Goal: Task Accomplishment & Management: Complete application form

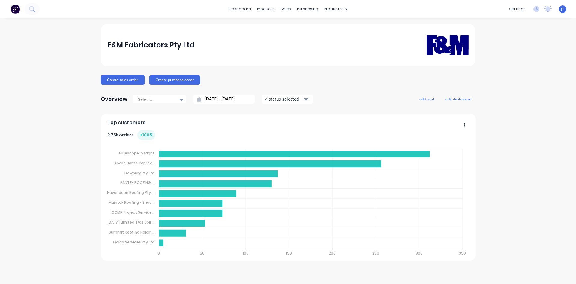
click at [14, 128] on div "F&M Fabricators Pty Ltd Create sales order Create purchase order Overview Selec…" at bounding box center [288, 151] width 576 height 254
click at [36, 4] on div at bounding box center [20, 9] width 40 height 12
drag, startPoint x: 25, startPoint y: 10, endPoint x: 29, endPoint y: 8, distance: 5.0
click at [29, 8] on button at bounding box center [32, 9] width 15 height 12
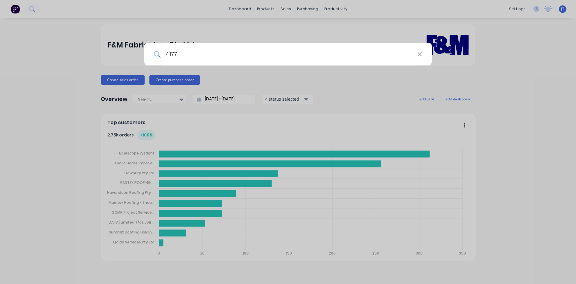
type input "4177"
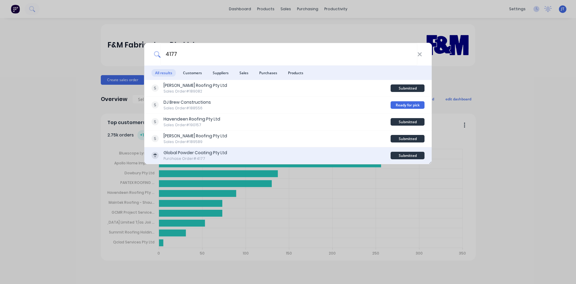
click at [242, 156] on div "Global Powder Coating Pty Ltd Purchase Order #4177" at bounding box center [271, 155] width 239 height 12
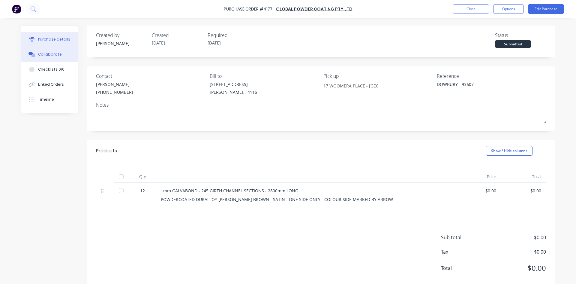
click at [53, 60] on button "Collaborate" at bounding box center [49, 54] width 56 height 15
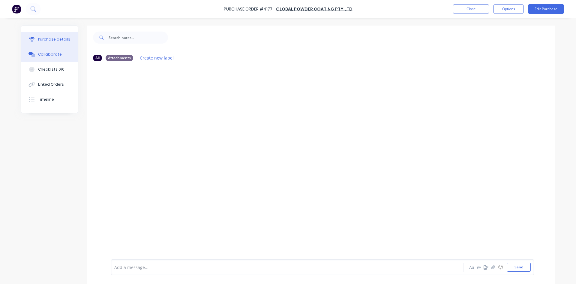
click at [49, 40] on div "Purchase details" at bounding box center [54, 39] width 32 height 5
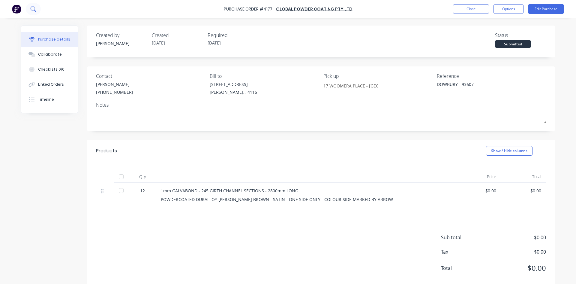
click at [36, 9] on icon at bounding box center [33, 9] width 6 height 6
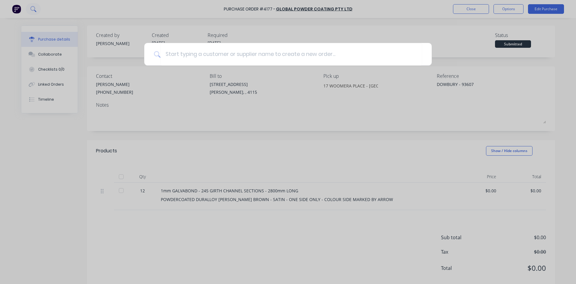
type textarea "x"
type input "93607"
type textarea "x"
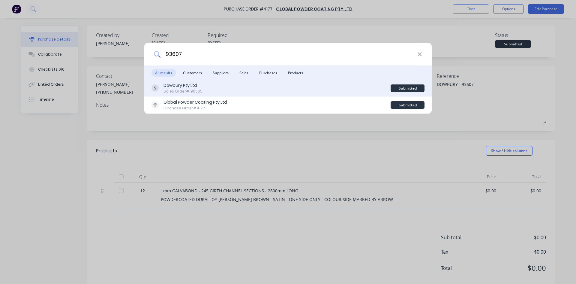
type input "93607"
click at [304, 93] on div "Dowbury Pty Ltd Sales Order #190565" at bounding box center [271, 88] width 239 height 12
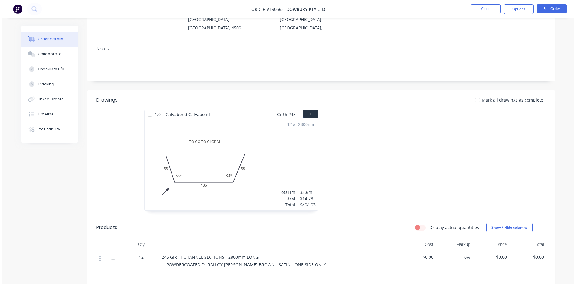
scroll to position [100, 0]
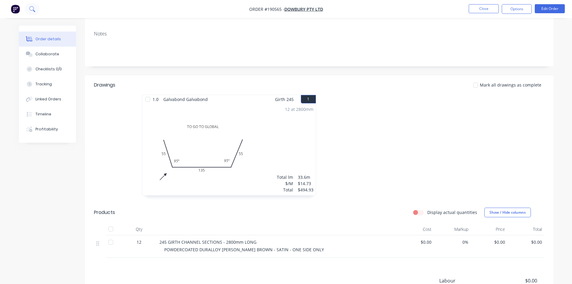
click at [36, 11] on button at bounding box center [32, 9] width 15 height 12
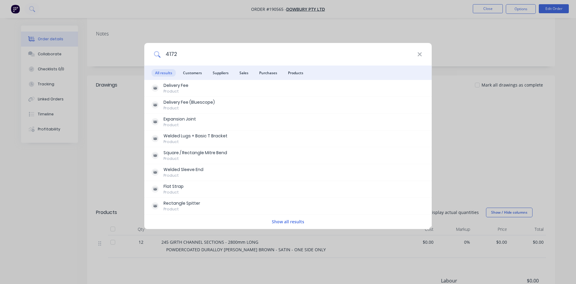
type input "4172"
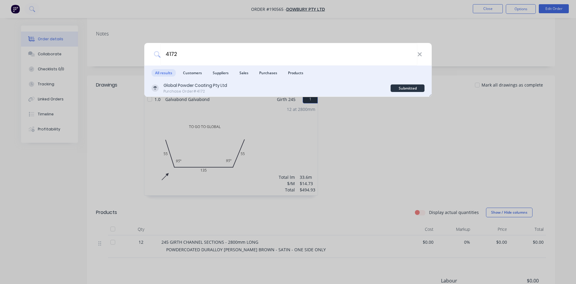
click at [228, 88] on div "Global Powder Coating Pty Ltd Purchase Order #4172" at bounding box center [271, 88] width 239 height 12
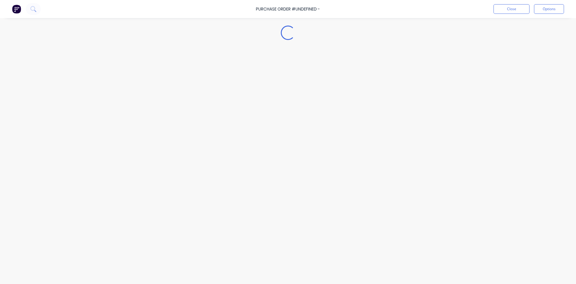
type textarea "x"
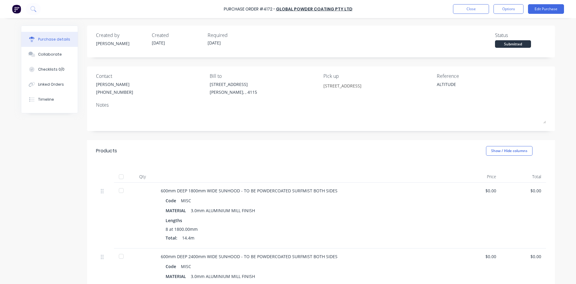
click at [19, 11] on img at bounding box center [16, 9] width 9 height 9
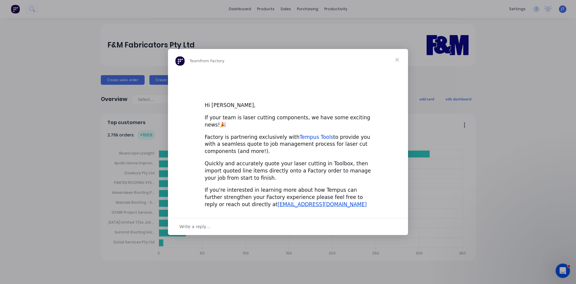
click at [300, 136] on link "Tempus Tools" at bounding box center [317, 137] width 34 height 6
click at [398, 66] on span "Close" at bounding box center [397, 60] width 22 height 22
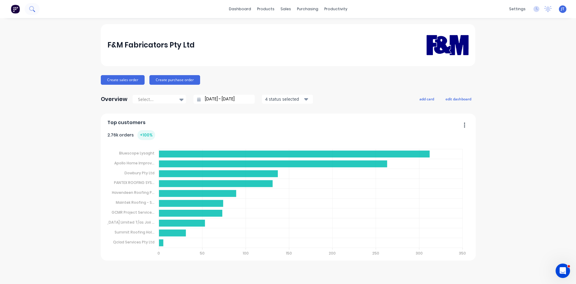
drag, startPoint x: 41, startPoint y: 8, endPoint x: 35, endPoint y: 9, distance: 6.5
click at [41, 8] on div "dashboard products sales purchasing productivity dashboard products Product Cat…" at bounding box center [288, 9] width 576 height 18
click at [35, 9] on icon at bounding box center [32, 9] width 6 height 6
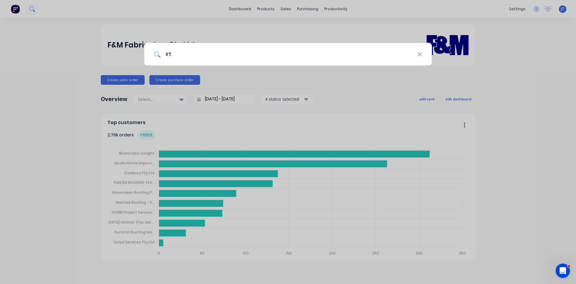
type input "irt"
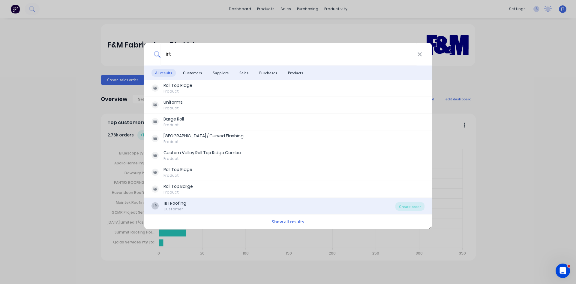
click at [243, 207] on div "IR IRT Roofing Customer" at bounding box center [274, 206] width 244 height 12
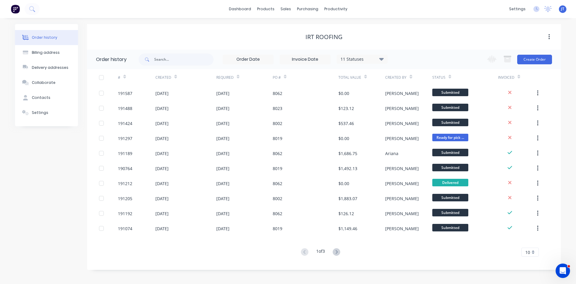
click at [365, 77] on icon at bounding box center [365, 76] width 3 height 5
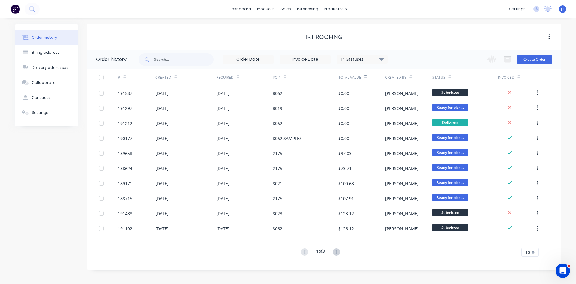
click at [365, 77] on icon at bounding box center [365, 76] width 3 height 5
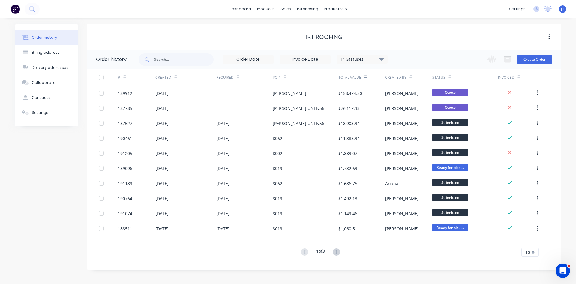
click at [364, 62] on div "11 Statuses" at bounding box center [362, 59] width 50 height 7
click at [412, 128] on label at bounding box center [412, 128] width 0 height 0
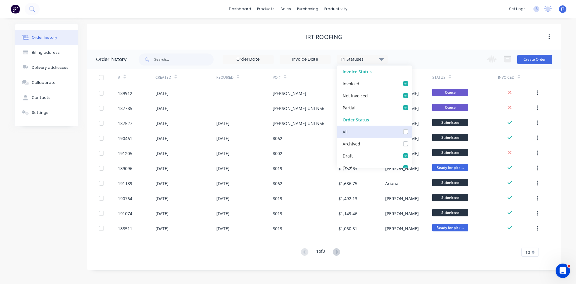
click at [412, 131] on input "checkbox" at bounding box center [414, 131] width 5 height 6
checkbox input "true"
click at [416, 49] on div "IRT Roofing" at bounding box center [324, 37] width 474 height 26
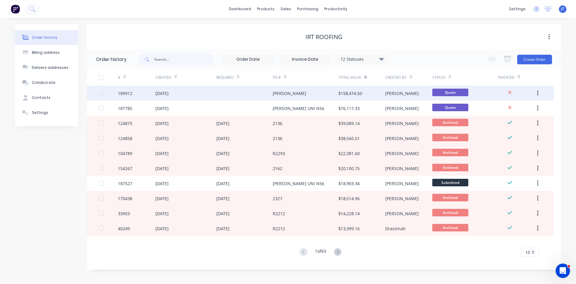
click at [386, 94] on div "[PERSON_NAME]" at bounding box center [402, 93] width 34 height 6
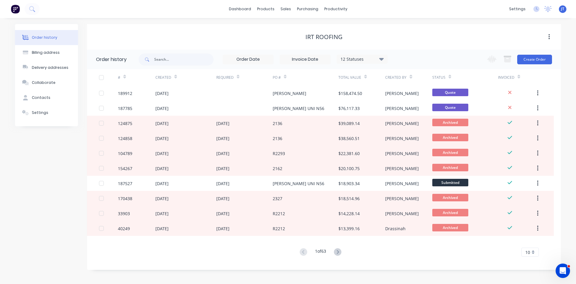
click at [13, 8] on img at bounding box center [15, 9] width 9 height 9
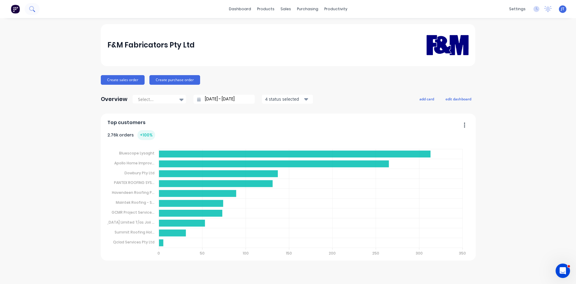
click at [32, 11] on icon at bounding box center [32, 9] width 6 height 6
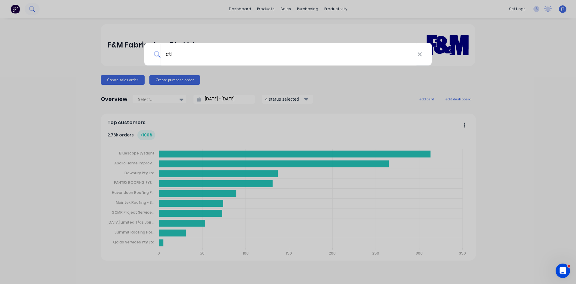
type input "ctl"
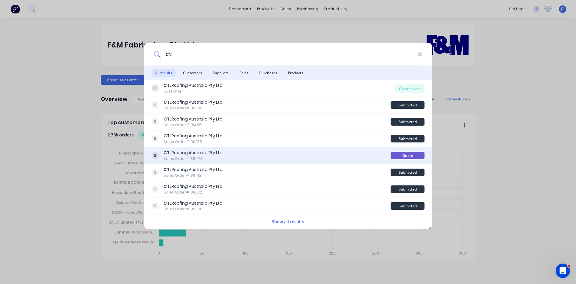
click at [231, 158] on div "CTL Roofing Australia Pty Ltd Sales Order #186473" at bounding box center [271, 155] width 239 height 12
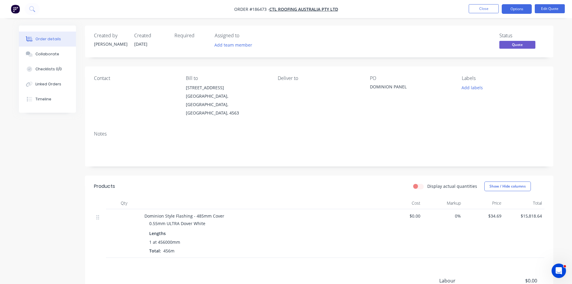
click at [39, 174] on div "Created by Michael Created 09/07/25 Required Assigned to Add team member Status…" at bounding box center [286, 195] width 534 height 339
click at [46, 56] on div "Collaborate" at bounding box center [47, 53] width 24 height 5
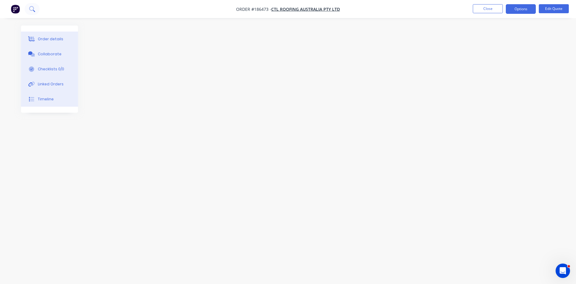
click at [35, 8] on button at bounding box center [32, 9] width 15 height 12
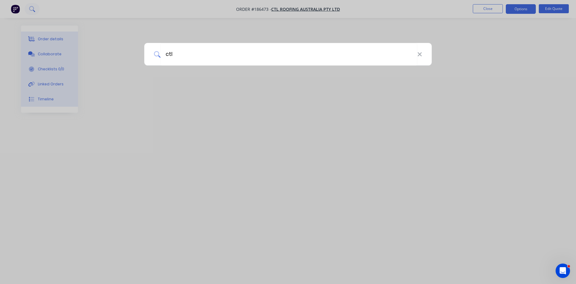
type input "ctl"
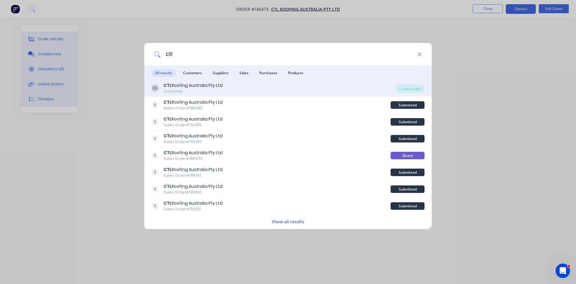
click at [248, 87] on div "CL CTL Roofing Australia Pty Ltd Customer" at bounding box center [274, 88] width 244 height 12
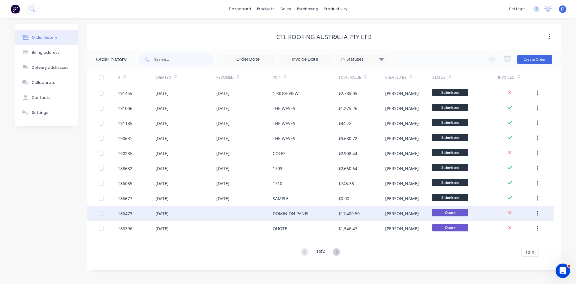
click at [332, 210] on div "DOMINION PANEL" at bounding box center [306, 213] width 66 height 15
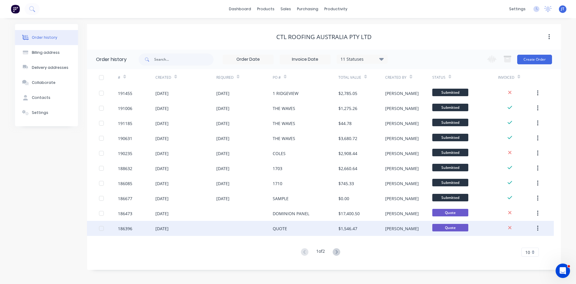
click at [316, 227] on div "QUOTE" at bounding box center [306, 228] width 66 height 15
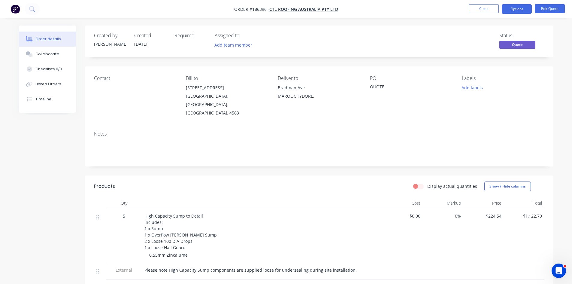
scroll to position [100, 0]
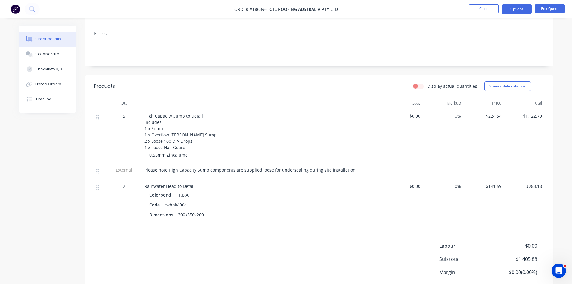
drag, startPoint x: 300, startPoint y: 176, endPoint x: 298, endPoint y: 172, distance: 4.2
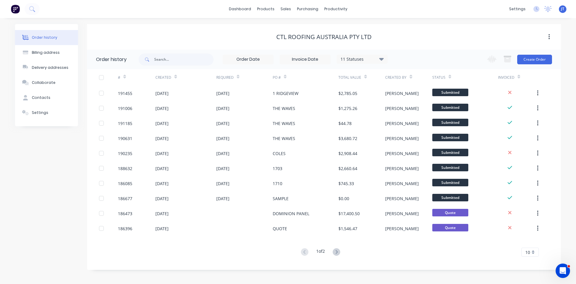
click at [374, 56] on div "11 Statuses" at bounding box center [362, 59] width 50 height 7
drag, startPoint x: 402, startPoint y: 132, endPoint x: 424, endPoint y: 78, distance: 58.1
click at [412, 128] on label at bounding box center [412, 128] width 0 height 0
click at [412, 130] on input "checkbox" at bounding box center [414, 131] width 5 height 6
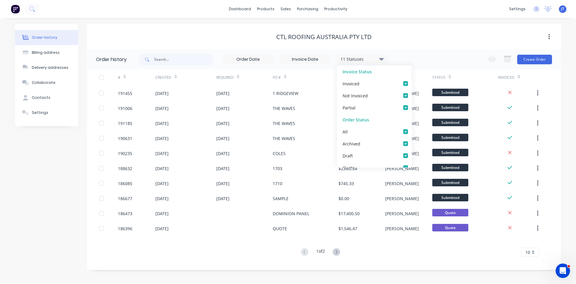
checkbox input "true"
click at [437, 43] on div "CTL Roofing Australia Pty Ltd" at bounding box center [324, 37] width 474 height 26
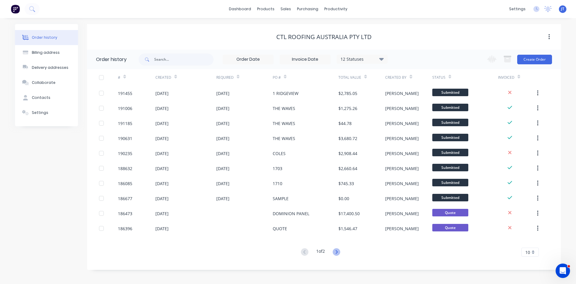
click at [337, 249] on icon at bounding box center [337, 252] width 8 height 8
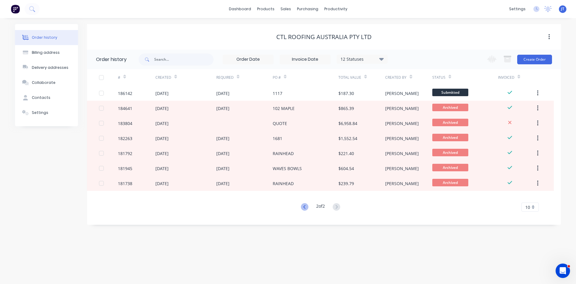
click at [301, 207] on icon at bounding box center [305, 207] width 8 height 8
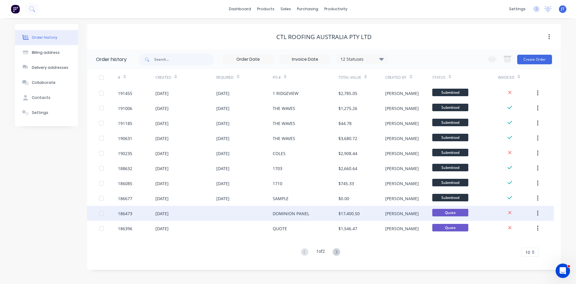
click at [320, 215] on div "DOMINION PANEL" at bounding box center [306, 213] width 66 height 15
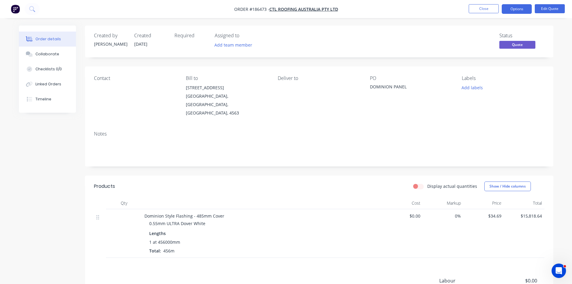
click at [50, 167] on div "Created by Michael Created 09/07/25 Required Assigned to Add team member Status…" at bounding box center [286, 195] width 534 height 339
click at [78, 187] on div "Created by Michael Created 09/07/25 Required Assigned to Add team member Status…" at bounding box center [286, 195] width 534 height 339
click at [561, 92] on div "Order details Collaborate Checklists 0/0 Linked Orders Timeline Order details C…" at bounding box center [286, 182] width 572 height 364
click at [472, 10] on button "Close" at bounding box center [483, 8] width 30 height 9
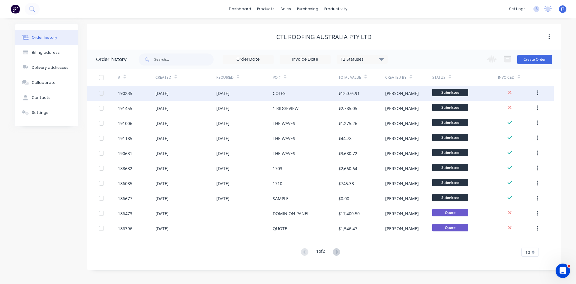
click at [340, 94] on div "$12,076.91" at bounding box center [348, 93] width 21 height 6
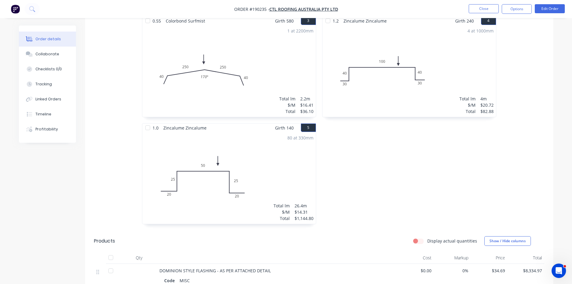
scroll to position [385, 0]
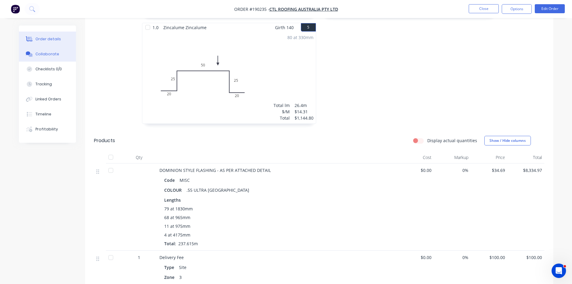
click at [52, 53] on div "Collaborate" at bounding box center [47, 53] width 24 height 5
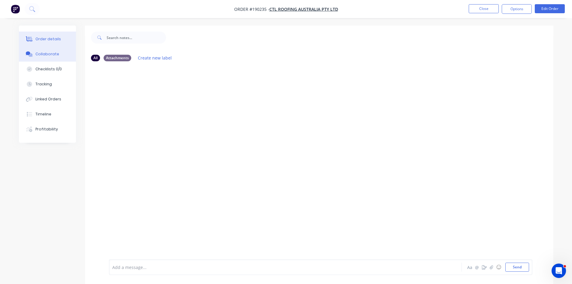
click at [56, 41] on div "Order details" at bounding box center [48, 38] width 26 height 5
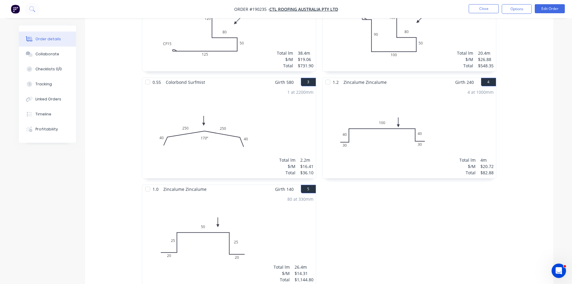
scroll to position [485, 0]
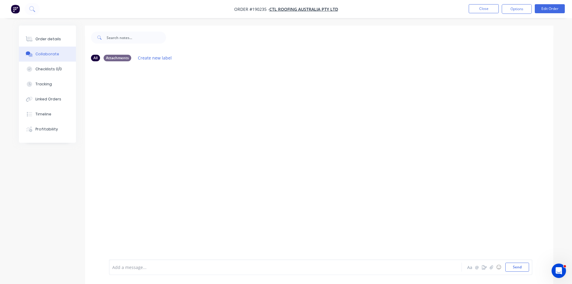
drag, startPoint x: 245, startPoint y: 84, endPoint x: 242, endPoint y: 81, distance: 4.0
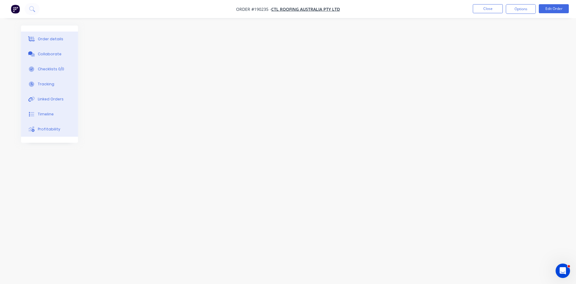
click at [51, 29] on div "Order details Collaborate Checklists 0/0 Tracking Linked Orders Timeline Profit…" at bounding box center [49, 84] width 57 height 117
click at [49, 33] on button "Order details" at bounding box center [49, 39] width 57 height 15
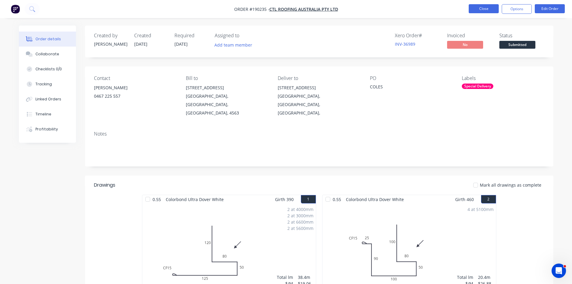
click at [483, 7] on button "Close" at bounding box center [483, 8] width 30 height 9
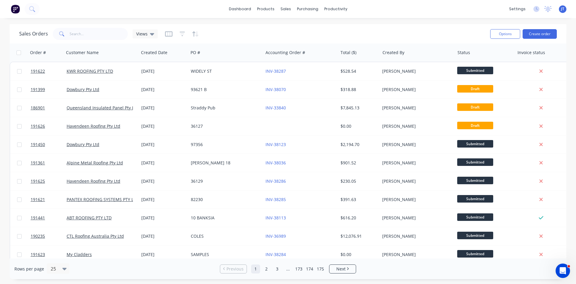
click at [11, 12] on button at bounding box center [15, 9] width 13 height 12
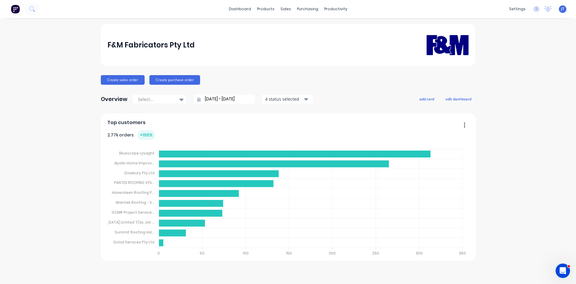
click at [470, 186] on div "Top customers 2.77k orders + 100 % Bluescope Lysaght Bluescope Lysaght Apollo H…" at bounding box center [288, 186] width 375 height 147
click at [509, 155] on div "F&M Fabricators Pty Ltd Create sales order Create purchase order Overview Selec…" at bounding box center [288, 151] width 576 height 254
click at [492, 171] on div "F&M Fabricators Pty Ltd Create sales order Create purchase order Overview Selec…" at bounding box center [288, 151] width 576 height 254
click at [500, 185] on div "F&M Fabricators Pty Ltd Create sales order Create purchase order Overview Selec…" at bounding box center [288, 151] width 576 height 254
click at [475, 196] on div "Top customers 2.77k orders + 100 % Bluescope Lysaght Bluescope Lysaght Apollo H…" at bounding box center [288, 186] width 375 height 147
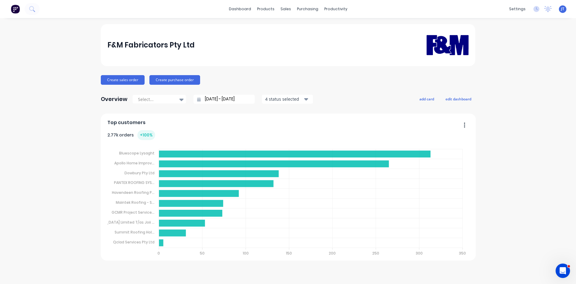
click at [508, 114] on div "F&M Fabricators Pty Ltd Create sales order Create purchase order Overview Selec…" at bounding box center [288, 151] width 576 height 254
click at [465, 171] on foreignobject at bounding box center [288, 200] width 362 height 120
click at [76, 67] on div "F&M Fabricators Pty Ltd Create sales order Create purchase order Overview Selec…" at bounding box center [288, 151] width 576 height 254
click at [516, 149] on div "F&M Fabricators Pty Ltd Create sales order Create purchase order Overview Selec…" at bounding box center [288, 151] width 576 height 254
click at [423, 31] on div "F&M Fabricators Pty Ltd" at bounding box center [288, 45] width 362 height 38
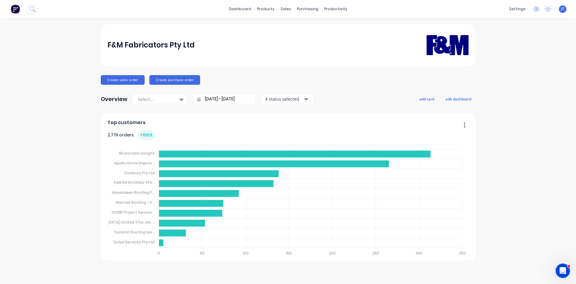
click at [68, 87] on div "F&M Fabricators Pty Ltd Create sales order Create purchase order Overview Selec…" at bounding box center [288, 151] width 576 height 254
drag, startPoint x: 80, startPoint y: 53, endPoint x: 80, endPoint y: 65, distance: 12.3
click at [80, 53] on div "F&M Fabricators Pty Ltd Create sales order Create purchase order Overview Selec…" at bounding box center [288, 151] width 576 height 254
click at [70, 105] on div "F&M Fabricators Pty Ltd Create sales order Create purchase order Overview Selec…" at bounding box center [288, 151] width 576 height 254
click at [63, 91] on div "F&M Fabricators Pty Ltd Create sales order Create purchase order Overview Selec…" at bounding box center [288, 151] width 576 height 254
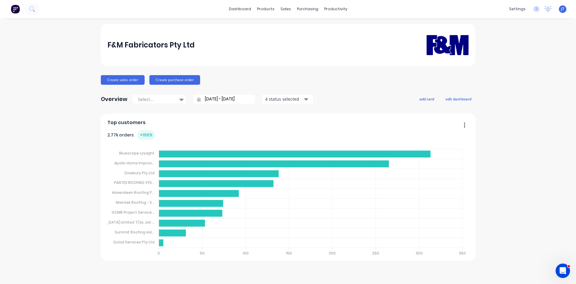
click at [53, 74] on div "F&M Fabricators Pty Ltd Create sales order Create purchase order Overview Selec…" at bounding box center [288, 151] width 576 height 254
click at [503, 210] on div "F&M Fabricators Pty Ltd Create sales order Create purchase order Overview Selec…" at bounding box center [288, 151] width 576 height 254
click at [293, 28] on div at bounding box center [289, 28] width 9 height 5
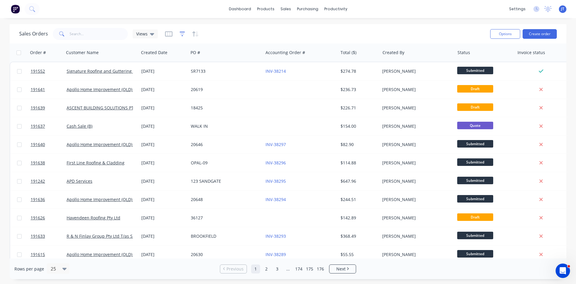
click at [184, 32] on icon "button" at bounding box center [182, 34] width 5 height 5
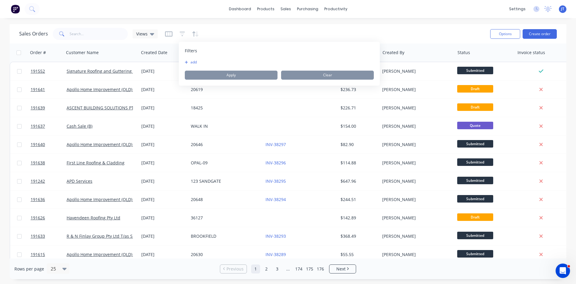
click at [193, 59] on div "Filters add Apply Clear" at bounding box center [279, 64] width 201 height 44
click at [193, 61] on button "add" at bounding box center [192, 62] width 15 height 5
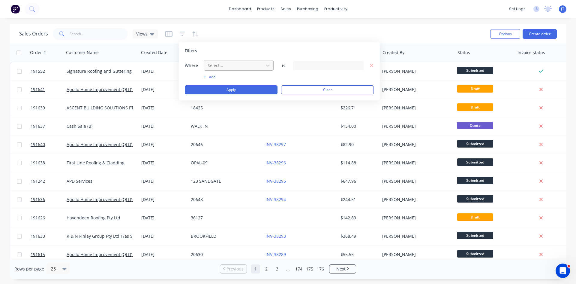
click at [261, 62] on div "Select..." at bounding box center [233, 65] width 57 height 10
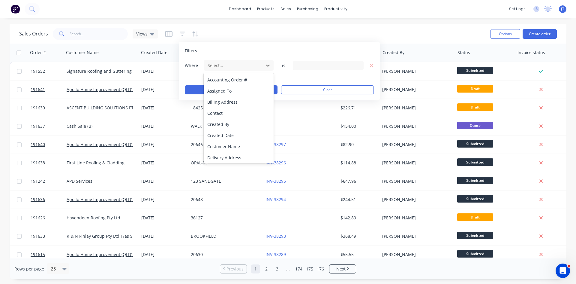
scroll to position [146, 0]
click at [233, 156] on div "Status" at bounding box center [239, 156] width 70 height 11
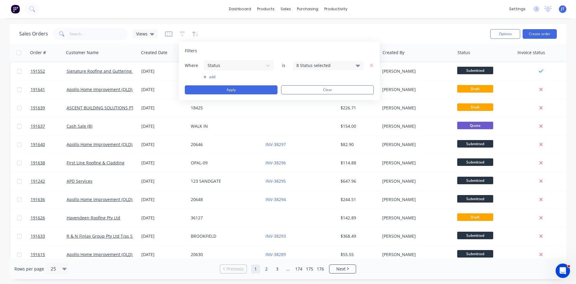
click at [304, 65] on div "8 Status selected" at bounding box center [323, 65] width 54 height 6
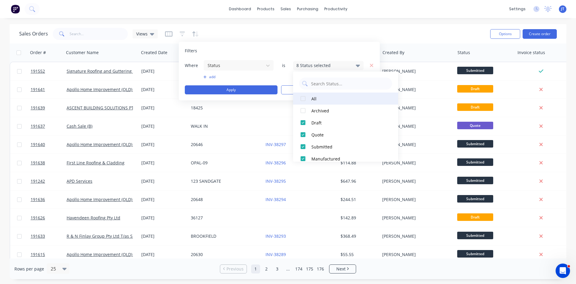
click at [316, 100] on div "All" at bounding box center [347, 98] width 72 height 6
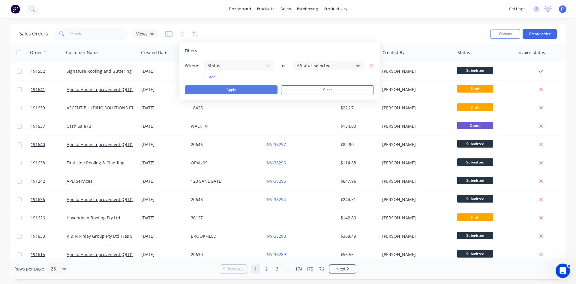
click at [251, 86] on button "Apply" at bounding box center [231, 89] width 93 height 9
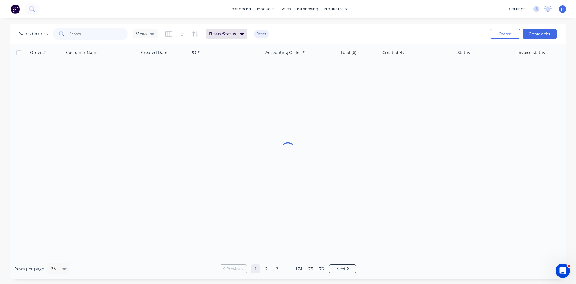
click at [99, 38] on input "text" at bounding box center [99, 34] width 59 height 12
click at [310, 33] on div "Sales Orders 00485257 Views Filters: Status Reset" at bounding box center [252, 33] width 466 height 15
drag, startPoint x: 310, startPoint y: 33, endPoint x: 300, endPoint y: 31, distance: 9.8
click at [300, 31] on div "Sales Orders 00485257 Views Filters: Status Reset" at bounding box center [252, 33] width 466 height 15
drag, startPoint x: 299, startPoint y: 32, endPoint x: 429, endPoint y: 34, distance: 129.0
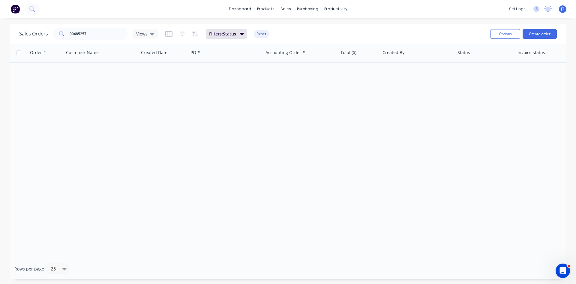
click at [429, 34] on div "Sales Orders 00485257 Views Filters: Status Reset" at bounding box center [252, 33] width 466 height 15
click at [119, 35] on input "00485257" at bounding box center [99, 34] width 59 height 12
click at [136, 93] on div "Order # Customer Name Created Date PO # Accounting Order # Total ($) Created By…" at bounding box center [288, 151] width 557 height 215
click at [0, 67] on div "Sales Orders 00485257 Views Filters: Status Reset Options Create order Order # …" at bounding box center [288, 151] width 576 height 255
type input "skinner"
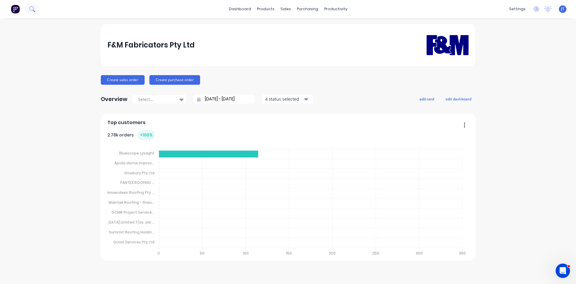
click at [37, 8] on button at bounding box center [32, 9] width 15 height 12
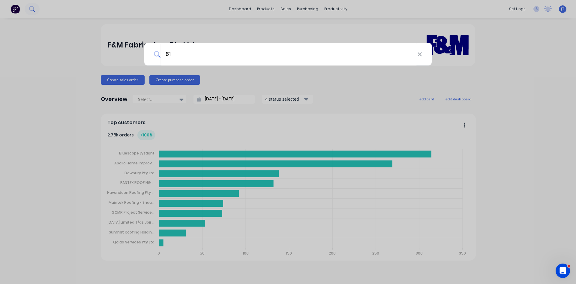
type input "81"
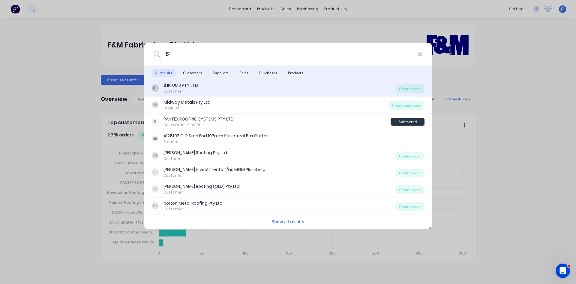
click at [248, 88] on div "8L 81 PLUMB PTY LTD Customer" at bounding box center [274, 88] width 244 height 12
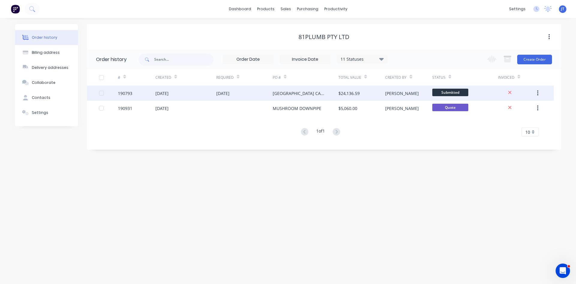
click at [370, 92] on div "$24,136.59" at bounding box center [361, 93] width 47 height 15
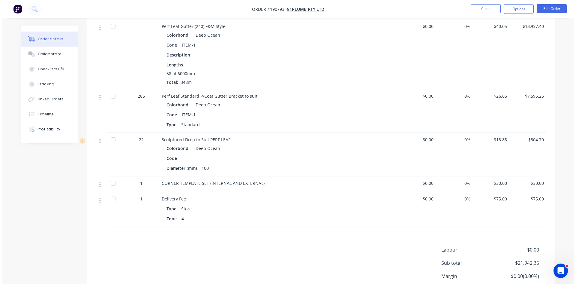
scroll to position [200, 0]
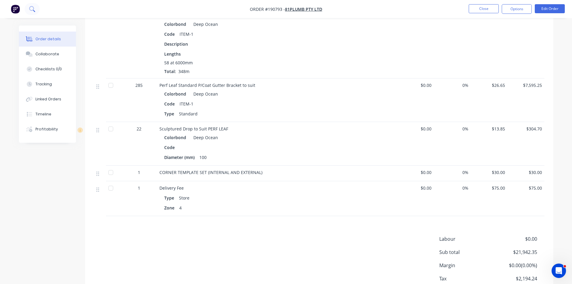
click at [33, 5] on button at bounding box center [32, 9] width 15 height 12
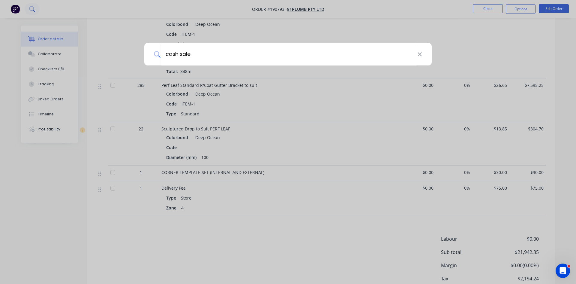
type input "cash sale"
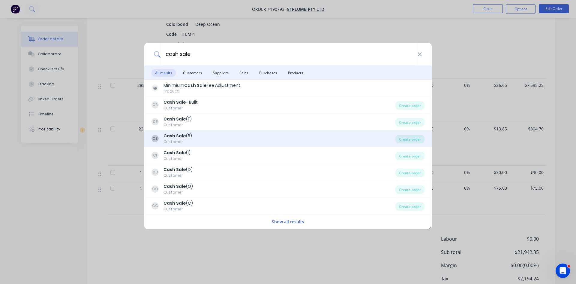
click at [173, 141] on div "Customer" at bounding box center [178, 141] width 29 height 5
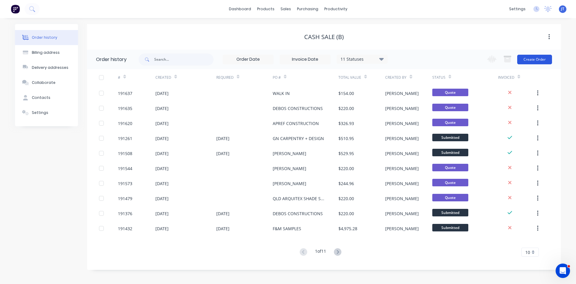
click at [525, 57] on button "Create Order" at bounding box center [534, 60] width 35 height 10
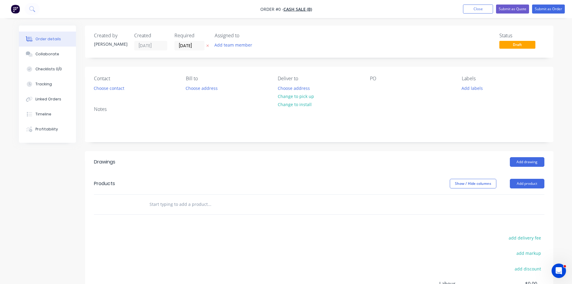
click at [349, 177] on header "Products Show / Hide columns Add product" at bounding box center [319, 184] width 468 height 22
click at [372, 91] on div at bounding box center [375, 88] width 10 height 9
drag, startPoint x: 390, startPoint y: 159, endPoint x: 509, endPoint y: 139, distance: 120.6
click at [390, 159] on div "Add drawing" at bounding box center [366, 162] width 354 height 10
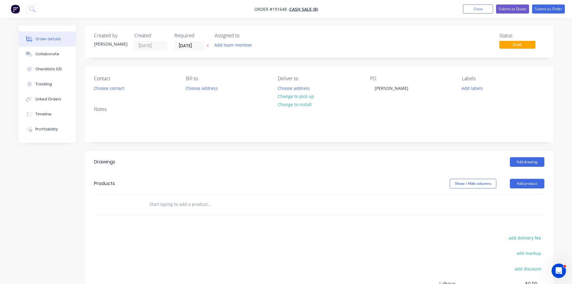
click at [355, 160] on div "Add drawing" at bounding box center [366, 162] width 354 height 10
click at [344, 146] on div "Created by John Created 03/09/25 Required 03/09/25 Assigned to Add team member …" at bounding box center [319, 192] width 468 height 333
click at [348, 223] on div "Drawings Add drawing Products Show / Hide columns Add product add delivery fee …" at bounding box center [319, 254] width 468 height 207
click at [383, 233] on div "Drawings Add drawing Products Show / Hide columns Add product add delivery fee …" at bounding box center [319, 254] width 468 height 207
click at [343, 230] on div "Drawings Add drawing Products Show / Hide columns Add product add delivery fee …" at bounding box center [319, 254] width 468 height 207
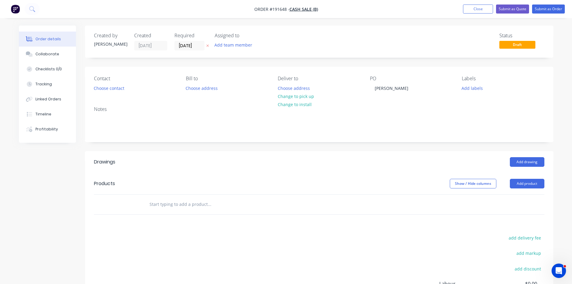
click at [329, 230] on div "Drawings Add drawing Products Show / Hide columns Add product add delivery fee …" at bounding box center [319, 254] width 468 height 207
drag, startPoint x: 342, startPoint y: 239, endPoint x: 347, endPoint y: 235, distance: 6.2
click at [332, 214] on div "Drawings Add drawing Products Show / Hide columns Add product add delivery fee …" at bounding box center [319, 254] width 468 height 207
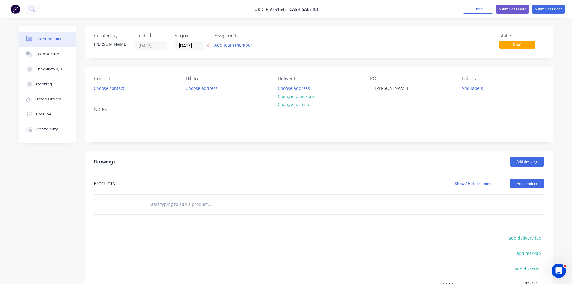
click at [337, 190] on header "Products Show / Hide columns Add product" at bounding box center [319, 184] width 468 height 22
drag, startPoint x: 343, startPoint y: 187, endPoint x: 347, endPoint y: 186, distance: 4.3
click at [343, 187] on div "Show / Hide columns Add product" at bounding box center [366, 184] width 354 height 10
click at [362, 227] on div "Drawings Add drawing Products Show / Hide columns Add product add delivery fee …" at bounding box center [319, 254] width 468 height 207
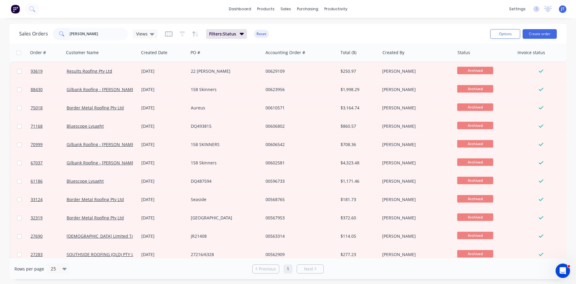
click at [16, 8] on img at bounding box center [15, 9] width 9 height 9
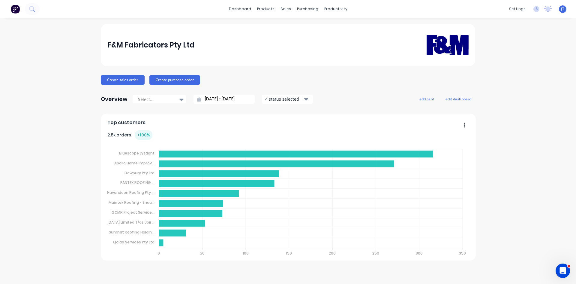
click at [524, 146] on div "F&M Fabricators Pty Ltd Create sales order Create purchase order Overview Selec…" at bounding box center [288, 151] width 576 height 254
click at [576, 147] on div "F&M Fabricators Pty Ltd Create sales order Create purchase order Overview Selec…" at bounding box center [288, 151] width 576 height 254
drag, startPoint x: 503, startPoint y: 158, endPoint x: 506, endPoint y: 156, distance: 3.2
click at [503, 158] on div "F&M Fabricators Pty Ltd Create sales order Create purchase order Overview Selec…" at bounding box center [288, 151] width 576 height 254
click at [40, 81] on div "F&M Fabricators Pty Ltd Create sales order Create purchase order Overview Selec…" at bounding box center [288, 151] width 576 height 254
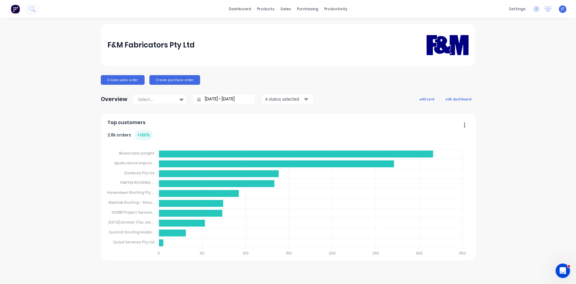
click at [48, 77] on div "F&M Fabricators Pty Ltd Create sales order Create purchase order Overview Selec…" at bounding box center [288, 151] width 576 height 254
click at [36, 77] on div "F&M Fabricators Pty Ltd Create sales order Create purchase order Overview Selec…" at bounding box center [288, 151] width 576 height 254
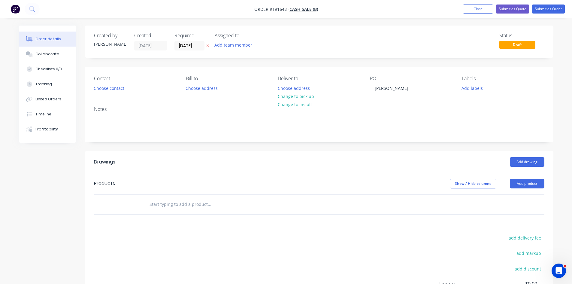
click at [318, 217] on div "Drawings Add drawing Products Show / Hide columns Add product add delivery fee …" at bounding box center [319, 254] width 468 height 207
click at [277, 183] on div "Show / Hide columns Add product" at bounding box center [366, 184] width 354 height 10
click at [313, 166] on div "Add drawing" at bounding box center [366, 162] width 354 height 10
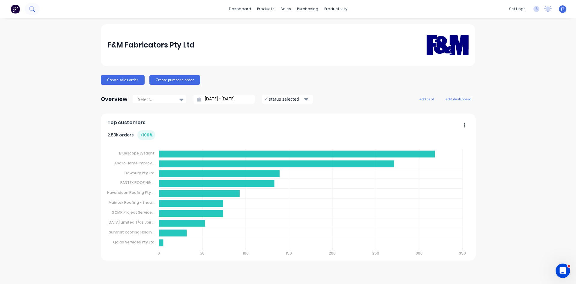
click at [32, 7] on icon at bounding box center [31, 8] width 5 height 5
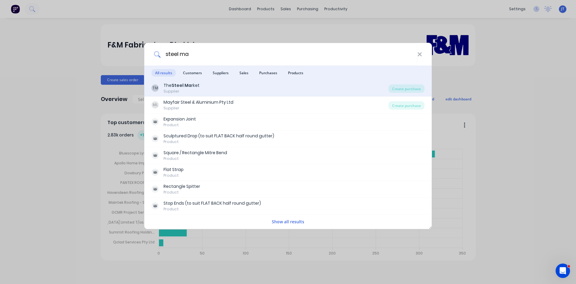
type input "steel ma"
click at [218, 86] on div "TM The Steel Ma rket Supplier" at bounding box center [270, 88] width 237 height 12
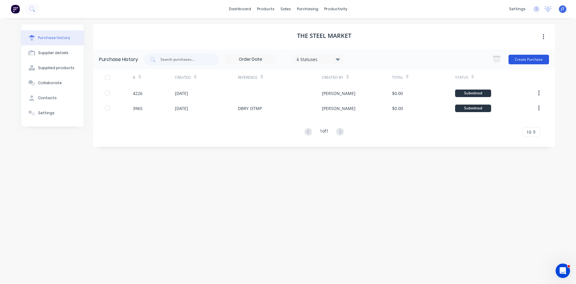
click at [529, 56] on div "Create Purchase" at bounding box center [519, 59] width 60 height 12
click at [529, 56] on button "Create Purchase" at bounding box center [529, 60] width 41 height 10
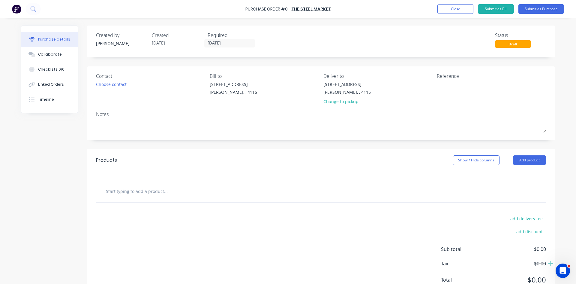
click at [149, 186] on input "text" at bounding box center [166, 191] width 120 height 12
type input "1.2mm 316 2B x 1219 coil"
click at [173, 215] on button "Add 1.2mm 316 2B x 1219 coil to order" at bounding box center [198, 213] width 180 height 19
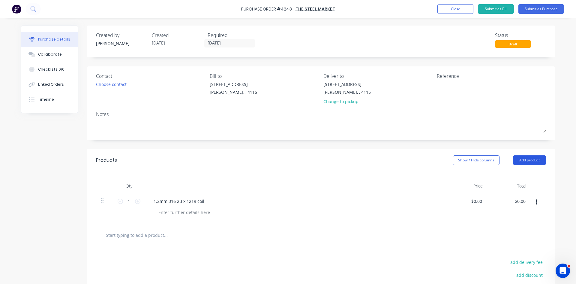
click at [515, 157] on button "Add product" at bounding box center [529, 160] width 33 height 10
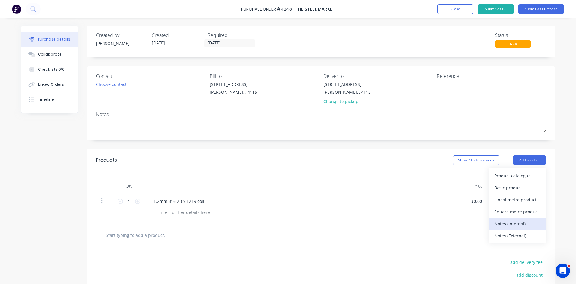
click at [533, 225] on div "Notes (Internal)" at bounding box center [518, 223] width 46 height 9
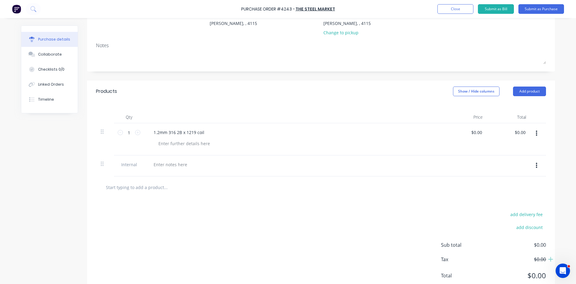
scroll to position [88, 0]
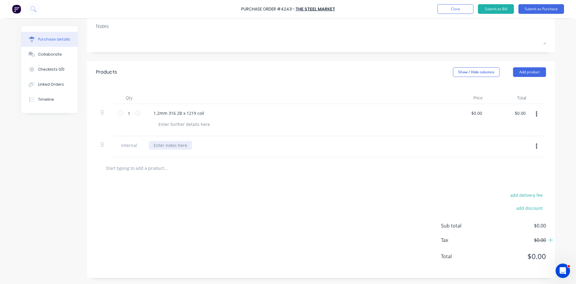
click at [171, 148] on div at bounding box center [170, 145] width 43 height 9
click at [209, 161] on div at bounding box center [321, 168] width 450 height 22
click at [532, 11] on button "Submit as Purchase" at bounding box center [542, 9] width 46 height 10
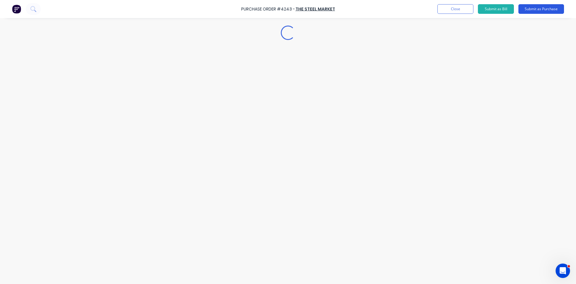
scroll to position [0, 0]
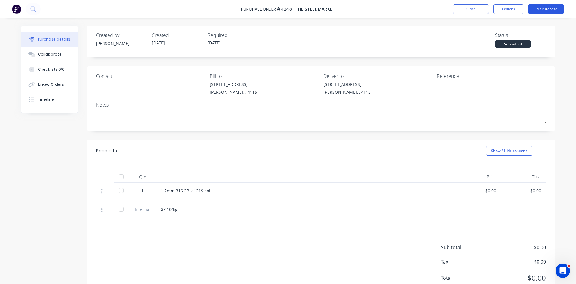
click at [538, 9] on button "Edit Purchase" at bounding box center [546, 9] width 36 height 10
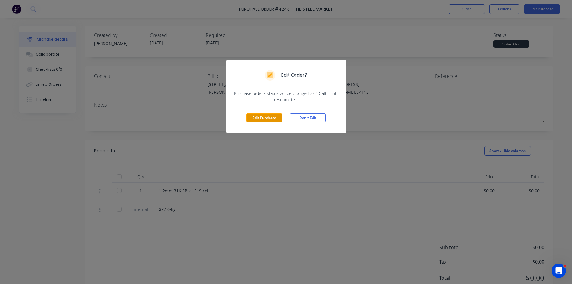
click at [266, 116] on button "Edit Purchase" at bounding box center [264, 117] width 36 height 9
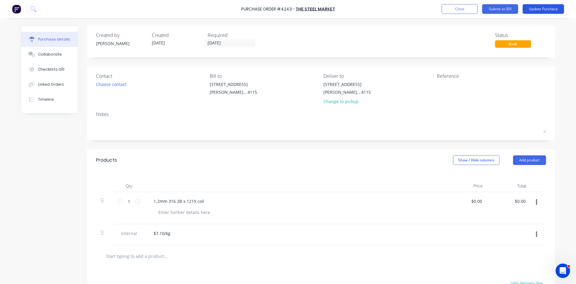
click at [549, 7] on button "Update Purchase" at bounding box center [543, 9] width 41 height 10
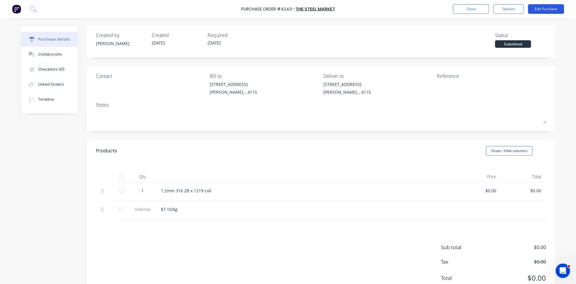
click at [542, 10] on button "Edit Purchase" at bounding box center [546, 9] width 36 height 10
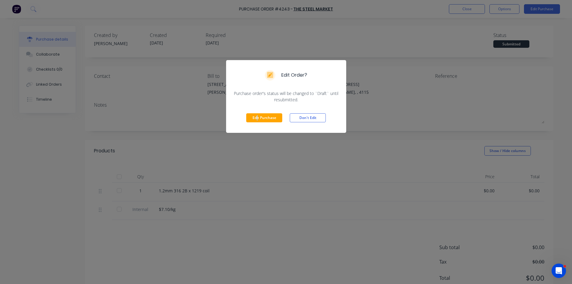
click at [258, 123] on div "Edit Purchase Don't Edit" at bounding box center [286, 118] width 120 height 30
click at [257, 120] on button "Edit Purchase" at bounding box center [264, 117] width 36 height 9
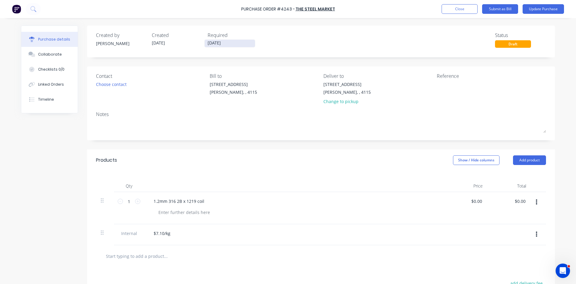
click at [214, 43] on input "[DATE]" at bounding box center [230, 44] width 50 height 8
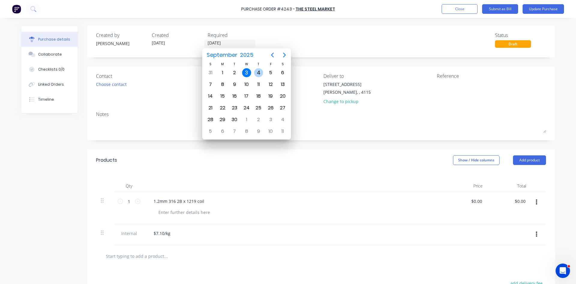
drag, startPoint x: 260, startPoint y: 73, endPoint x: 311, endPoint y: 49, distance: 56.5
click at [260, 73] on div "4" at bounding box center [258, 72] width 9 height 9
type input "[DATE]"
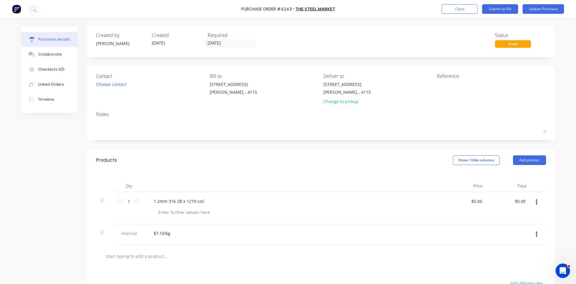
click at [376, 36] on div "Created by [PERSON_NAME] Created [DATE] Required [DATE] Status Draft" at bounding box center [321, 40] width 450 height 16
click at [545, 11] on button "Update Purchase" at bounding box center [543, 9] width 41 height 10
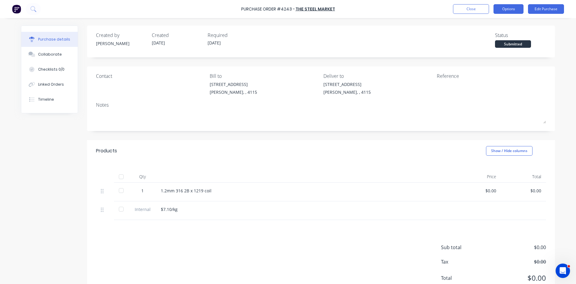
click at [509, 7] on button "Options" at bounding box center [509, 9] width 30 height 10
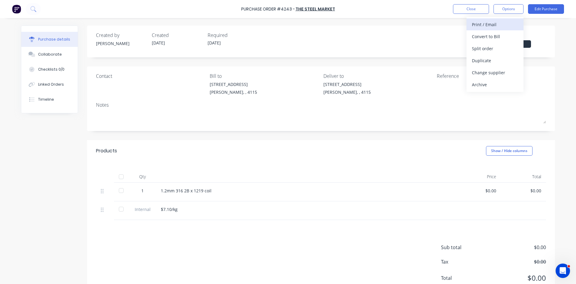
click at [502, 25] on div "Print / Email" at bounding box center [495, 24] width 46 height 9
click at [501, 47] on div "Without pricing" at bounding box center [495, 48] width 46 height 9
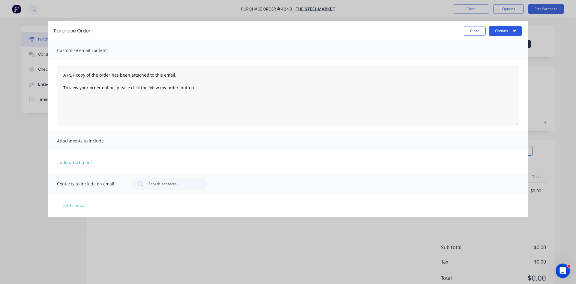
click at [506, 31] on button "Options" at bounding box center [505, 31] width 33 height 10
click at [505, 43] on div "Print" at bounding box center [494, 46] width 46 height 9
click at [471, 30] on button "Close" at bounding box center [475, 31] width 22 height 10
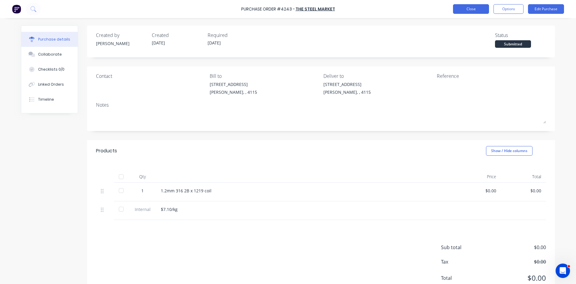
click at [463, 11] on button "Close" at bounding box center [471, 9] width 36 height 10
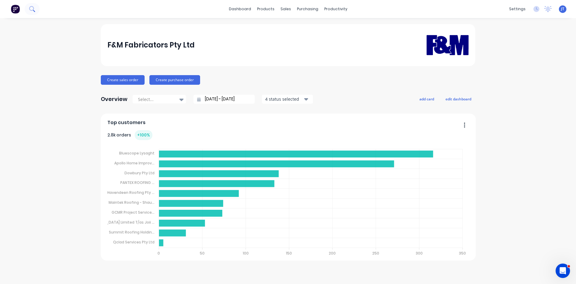
click at [34, 8] on icon at bounding box center [31, 8] width 5 height 5
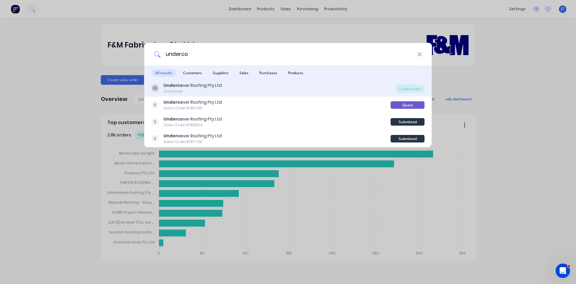
type input "underco"
click at [223, 86] on div "UL Underco ver Roofing Pty Ltd Customer" at bounding box center [274, 88] width 244 height 12
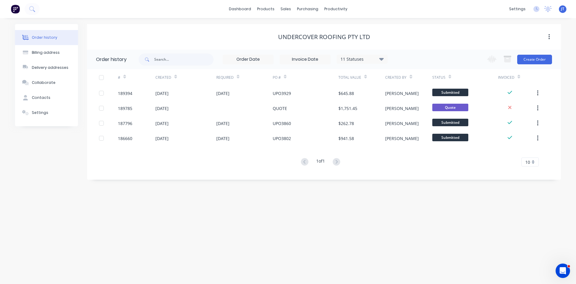
click at [368, 58] on div "11 Statuses" at bounding box center [362, 59] width 50 height 7
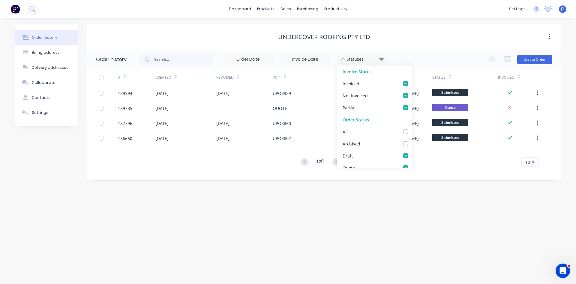
click at [412, 128] on label at bounding box center [412, 128] width 0 height 0
click at [412, 130] on input "checkbox" at bounding box center [414, 131] width 5 height 6
checkbox input "true"
click at [462, 252] on div "Order history Billing address Delivery addresses Collaborate Contacts Settings …" at bounding box center [288, 151] width 576 height 266
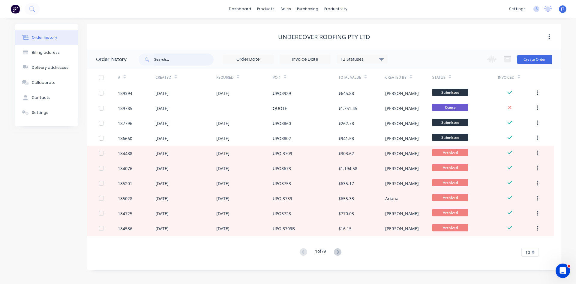
click at [170, 56] on input "text" at bounding box center [183, 59] width 59 height 12
type input "[GEOGRAPHIC_DATA]"
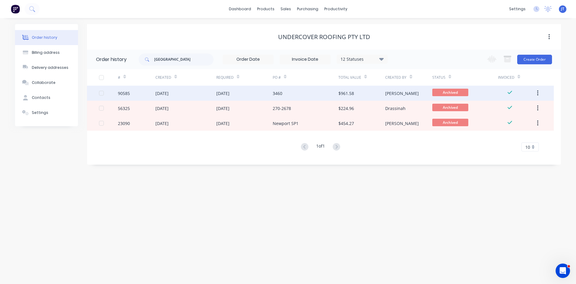
click at [381, 96] on div "$961.58" at bounding box center [361, 93] width 47 height 15
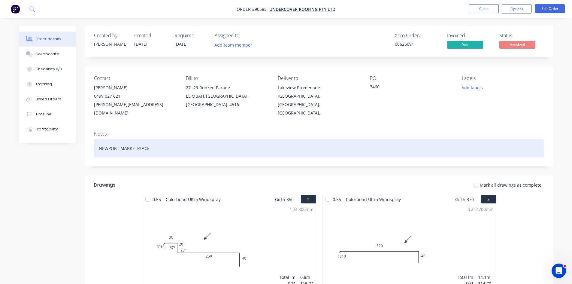
click at [320, 142] on div "NEWPORT MARKETPLACE" at bounding box center [319, 148] width 450 height 18
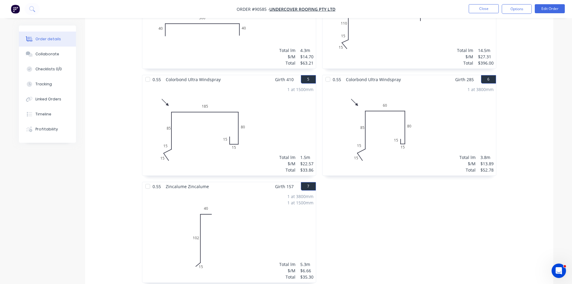
scroll to position [513, 0]
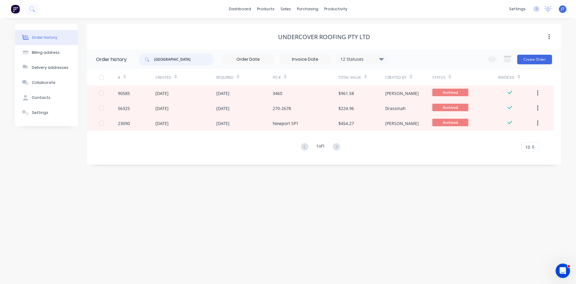
drag, startPoint x: 198, startPoint y: 63, endPoint x: 112, endPoint y: 61, distance: 85.5
click at [112, 61] on header "Order history newport 12 Statuses Invoice Status Invoiced Not Invoiced Partial …" at bounding box center [324, 60] width 474 height 20
click at [488, 47] on div "Undercover Roofing Pty Ltd" at bounding box center [324, 37] width 474 height 26
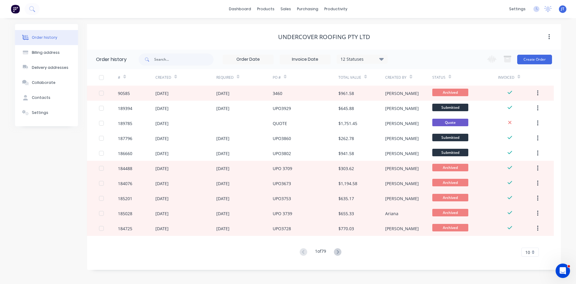
click at [364, 78] on icon at bounding box center [365, 78] width 3 height 2
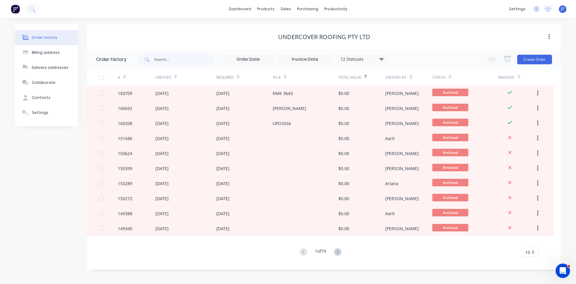
click at [365, 78] on icon at bounding box center [365, 78] width 3 height 2
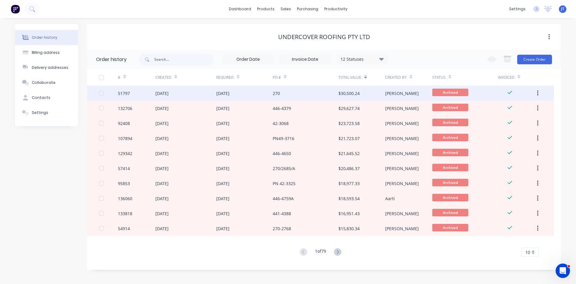
click at [364, 90] on div "$30,500.24" at bounding box center [361, 93] width 47 height 15
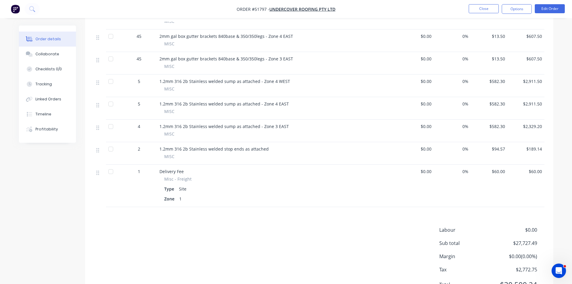
scroll to position [500, 0]
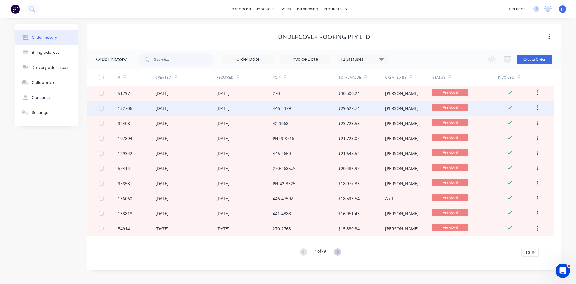
click at [317, 111] on div "446-4379" at bounding box center [306, 108] width 66 height 15
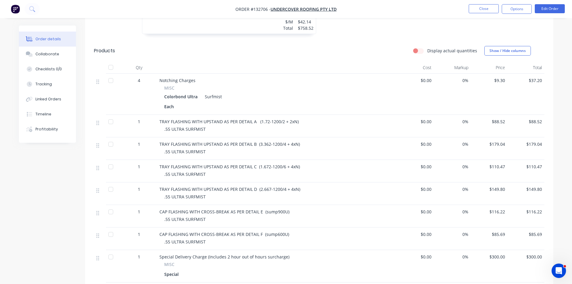
scroll to position [3569, 0]
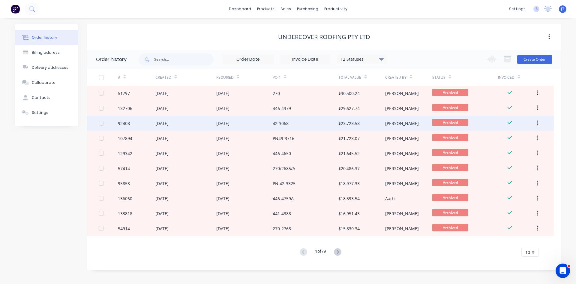
click at [292, 128] on div "42-3068" at bounding box center [306, 123] width 66 height 15
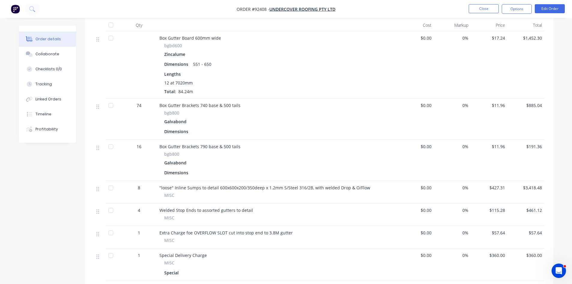
scroll to position [500, 0]
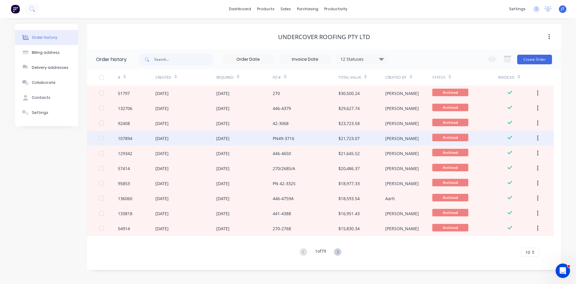
click at [332, 143] on div "PN49-3716" at bounding box center [306, 138] width 66 height 15
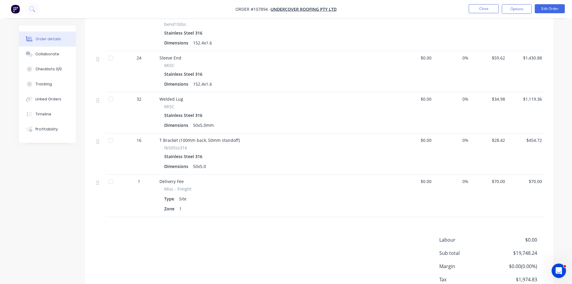
scroll to position [292, 0]
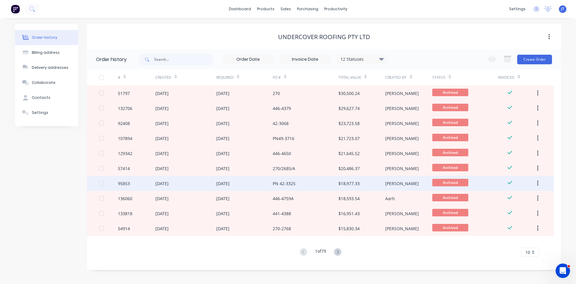
click at [290, 188] on div "PN 42-3325" at bounding box center [306, 183] width 66 height 15
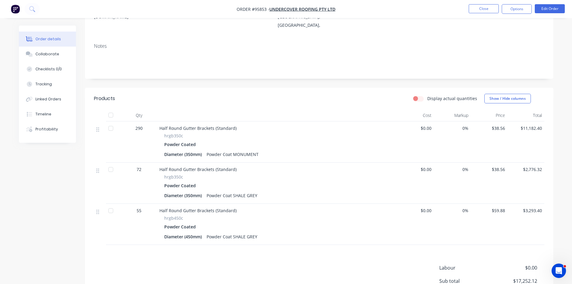
scroll to position [100, 0]
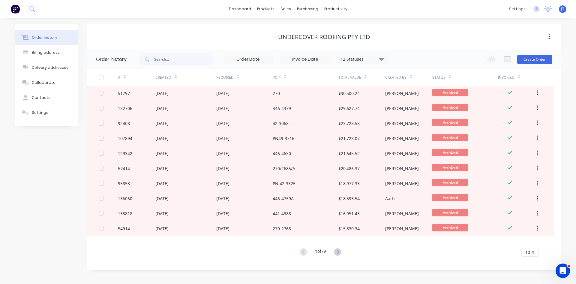
click at [440, 45] on div "Undercover Roofing Pty Ltd" at bounding box center [324, 37] width 474 height 26
click at [26, 6] on button at bounding box center [32, 9] width 15 height 12
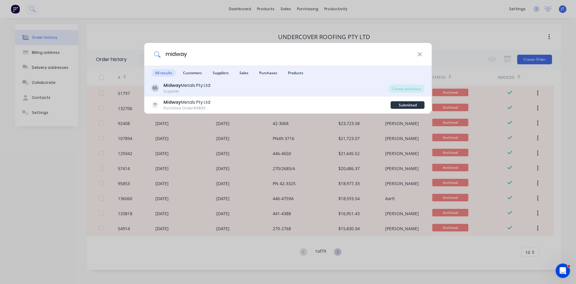
type input "midway"
click at [205, 85] on div "Midway Metals Pty Ltd" at bounding box center [187, 85] width 47 height 6
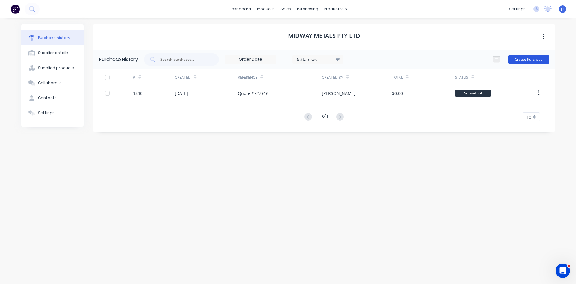
click at [524, 61] on button "Create Purchase" at bounding box center [529, 60] width 41 height 10
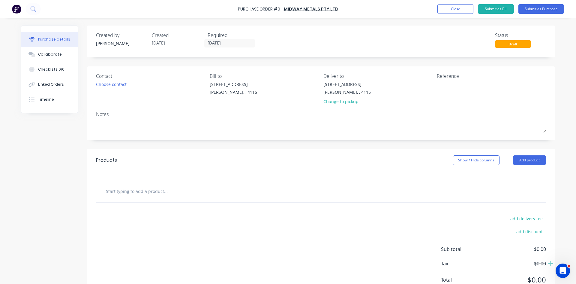
drag, startPoint x: 137, startPoint y: 186, endPoint x: 145, endPoint y: 189, distance: 8.0
click at [138, 186] on input "text" at bounding box center [166, 191] width 120 height 12
drag, startPoint x: 117, startPoint y: 193, endPoint x: 0, endPoint y: 208, distance: 118.2
click at [0, 208] on div "Purchase Order #0 - Midway Metals Pty Ltd Add product Close Submit as Bill Subm…" at bounding box center [288, 142] width 576 height 284
click at [149, 183] on div "15 Add 15 to order No results found" at bounding box center [321, 191] width 450 height 22
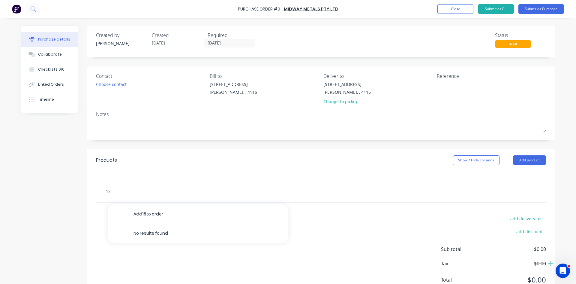
drag, startPoint x: 106, startPoint y: 193, endPoint x: 110, endPoint y: 190, distance: 4.6
click at [106, 192] on input "15" at bounding box center [166, 191] width 120 height 12
click at [110, 190] on input "15" at bounding box center [166, 191] width 120 height 12
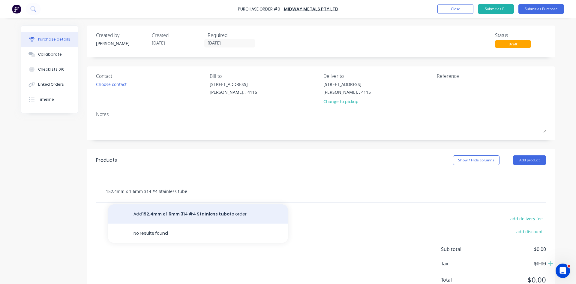
type input "152.4mm x 1.6mm 314 #4 Stainless tube"
click at [174, 214] on button "Add 152.4mm x 1.6mm 314 #4 Stainless tube to order" at bounding box center [198, 213] width 180 height 19
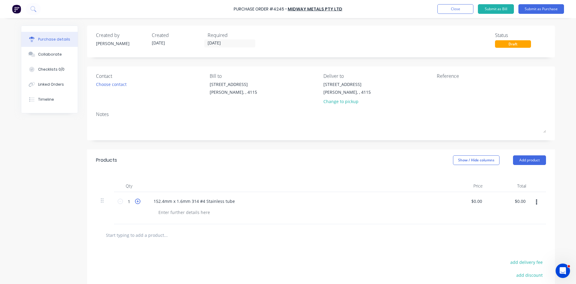
click at [136, 200] on icon at bounding box center [137, 200] width 5 height 5
type input "2"
click at [179, 210] on div at bounding box center [184, 212] width 61 height 9
click at [231, 201] on div "152.4mm x 1.6mm 314 #4 Stainless tube" at bounding box center [194, 201] width 91 height 9
click at [218, 42] on input "[DATE]" at bounding box center [230, 44] width 50 height 8
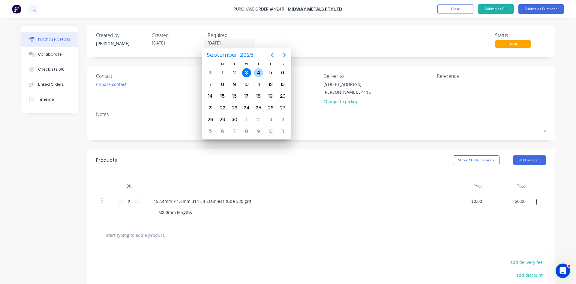
click at [261, 73] on div "4" at bounding box center [258, 72] width 9 height 9
type input "04/09/25"
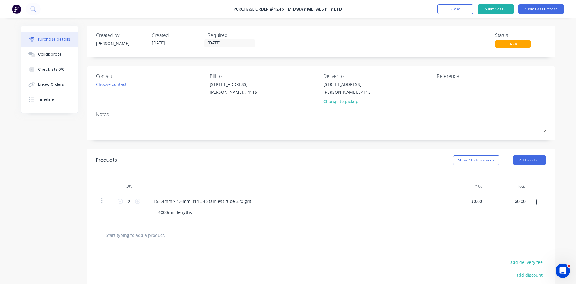
click at [387, 46] on div "Created by John Created 03/09/25 Required 04/09/25 Status Draft" at bounding box center [321, 40] width 450 height 16
click at [339, 101] on div "Change to pickup" at bounding box center [346, 101] width 47 height 6
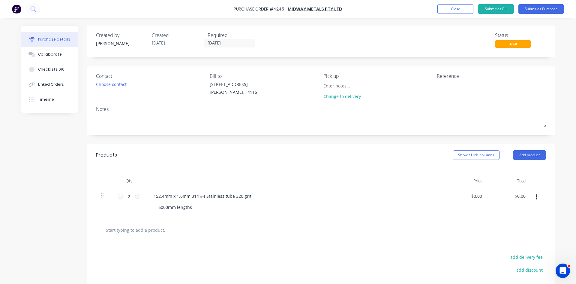
click at [412, 50] on div "Created by John Created 03/09/25 Required 04/09/25 Status Draft" at bounding box center [321, 42] width 468 height 32
click at [536, 9] on button "Submit as Purchase" at bounding box center [542, 9] width 46 height 10
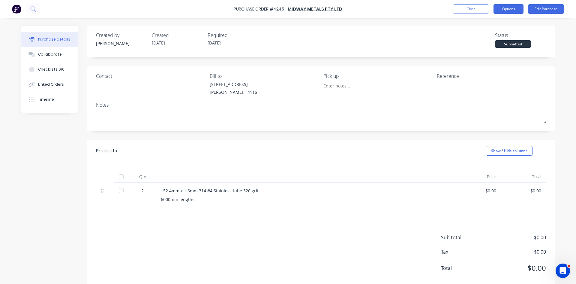
click at [511, 10] on button "Options" at bounding box center [509, 9] width 30 height 10
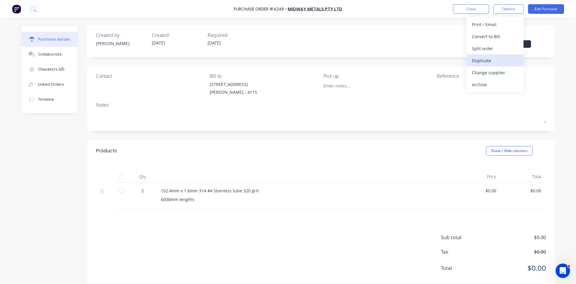
click at [491, 61] on div "Duplicate" at bounding box center [495, 60] width 46 height 9
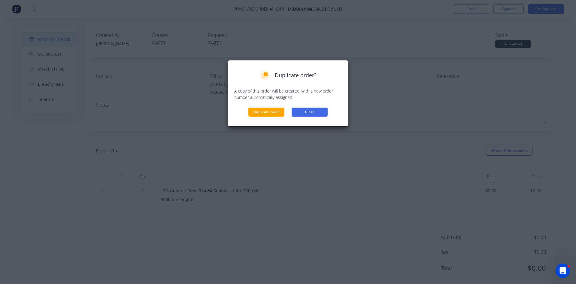
click at [315, 110] on button "Close" at bounding box center [310, 111] width 36 height 9
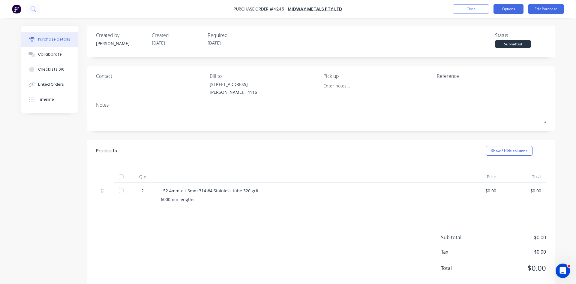
click at [510, 8] on button "Options" at bounding box center [509, 9] width 30 height 10
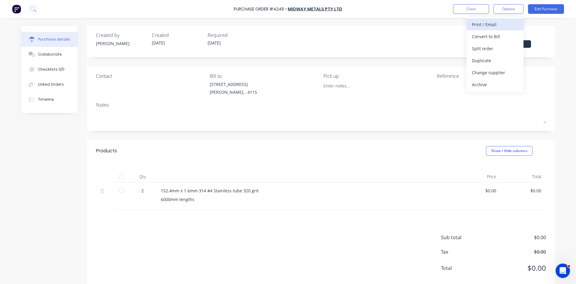
click at [508, 24] on div "Print / Email" at bounding box center [495, 24] width 46 height 9
click at [500, 50] on div "Without pricing" at bounding box center [495, 48] width 46 height 9
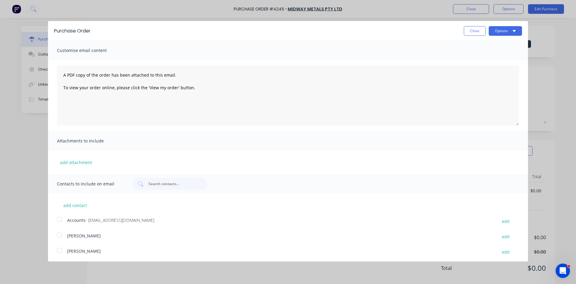
drag, startPoint x: 268, startPoint y: 28, endPoint x: 355, endPoint y: 25, distance: 87.4
click at [269, 28] on div "Close Options" at bounding box center [310, 31] width 426 height 10
click at [499, 29] on button "Options" at bounding box center [505, 31] width 33 height 10
click at [481, 44] on div "Print" at bounding box center [494, 46] width 46 height 9
click at [552, 13] on div "Purchase Order Close Options Customise email content A PDF copy of the order ha…" at bounding box center [288, 142] width 576 height 284
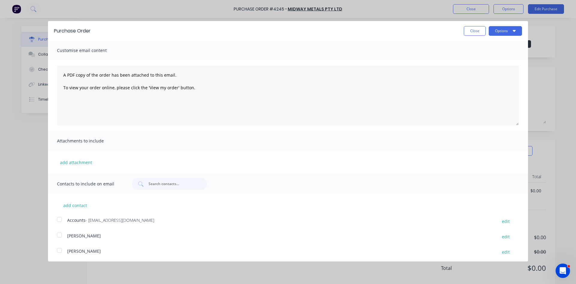
click at [551, 8] on div "Purchase Order Close Options Customise email content A PDF copy of the order ha…" at bounding box center [288, 142] width 576 height 284
click at [480, 30] on button "Close" at bounding box center [475, 31] width 22 height 10
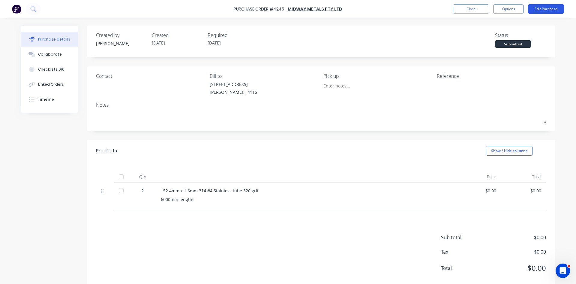
click at [544, 7] on button "Edit Purchase" at bounding box center [546, 9] width 36 height 10
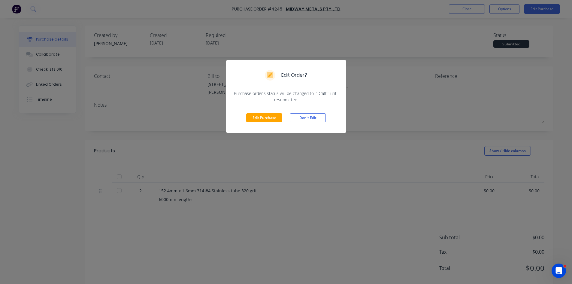
click at [283, 115] on div "Edit Purchase Don't Edit" at bounding box center [286, 118] width 120 height 30
click at [277, 118] on button "Edit Purchase" at bounding box center [264, 117] width 36 height 9
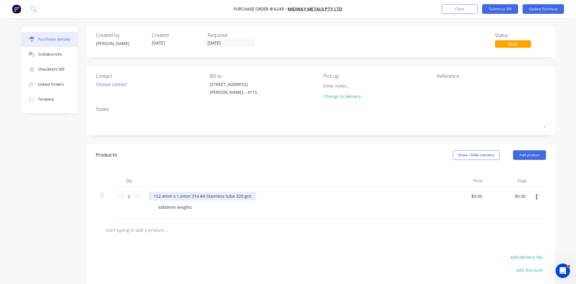
click at [193, 197] on div "152.4mm x 1.6mm 314 #4 Stainless tube 320 grit" at bounding box center [202, 195] width 107 height 9
click at [363, 217] on div "152.4mm x 1.6mm 304 Stainless tube 320 grit 6000mm lengths" at bounding box center [294, 203] width 300 height 32
click at [225, 196] on div "152.4mm x 1.6mm 304 Stainless tube 320 grit" at bounding box center [199, 195] width 101 height 9
click at [343, 167] on div "Qty Price Total 2 2 152.4mm x 1.6mm 304 Stainless tube 320 grit 6000mm lengths …" at bounding box center [321, 192] width 468 height 53
click at [541, 10] on button "Update Purchase" at bounding box center [543, 9] width 41 height 10
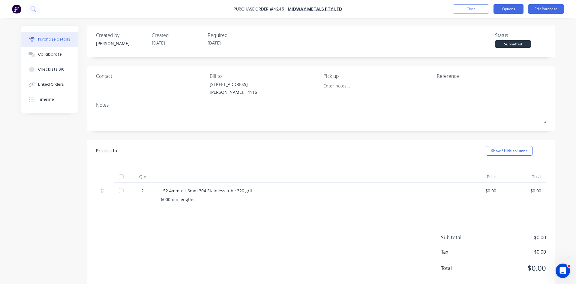
click at [498, 6] on button "Options" at bounding box center [509, 9] width 30 height 10
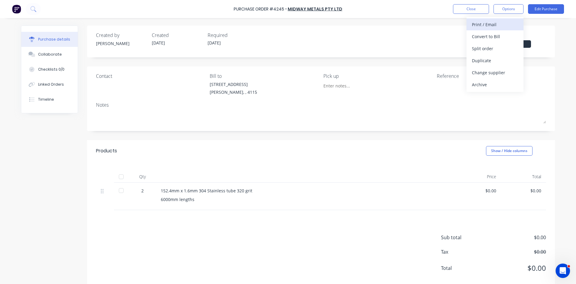
click at [503, 24] on div "Print / Email" at bounding box center [495, 24] width 46 height 9
click at [494, 53] on div "Without pricing" at bounding box center [495, 48] width 46 height 9
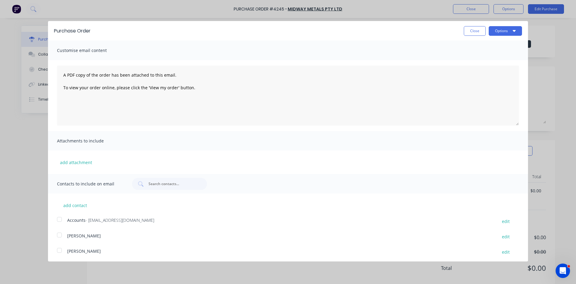
drag, startPoint x: 329, startPoint y: 31, endPoint x: 453, endPoint y: 34, distance: 124.3
click at [329, 31] on div "Close Options" at bounding box center [310, 31] width 426 height 10
click at [489, 34] on button "Options" at bounding box center [505, 31] width 33 height 10
click at [488, 46] on div "Print" at bounding box center [494, 46] width 46 height 9
click at [466, 27] on button "Close" at bounding box center [475, 31] width 22 height 10
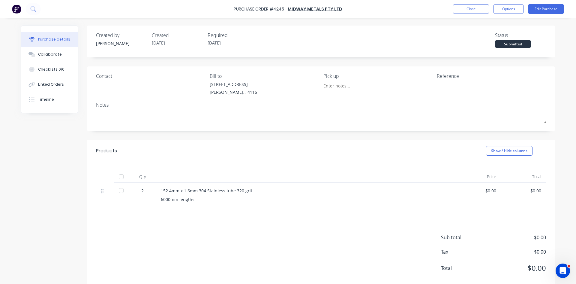
click at [471, 14] on div "Purchase Order #4245 - Midway Metals Pty Ltd Close Options Edit Purchase" at bounding box center [288, 9] width 576 height 18
click at [474, 12] on button "Close" at bounding box center [471, 9] width 36 height 10
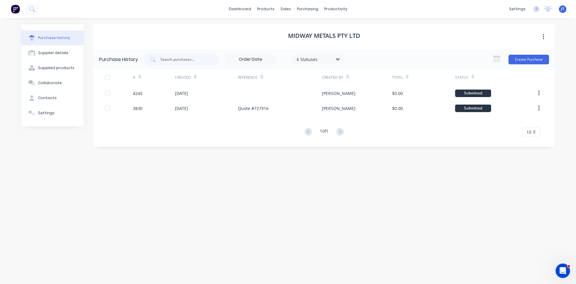
click at [19, 9] on img at bounding box center [15, 9] width 9 height 9
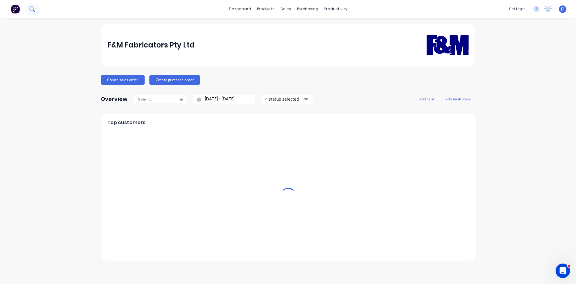
click at [30, 7] on icon at bounding box center [32, 9] width 6 height 6
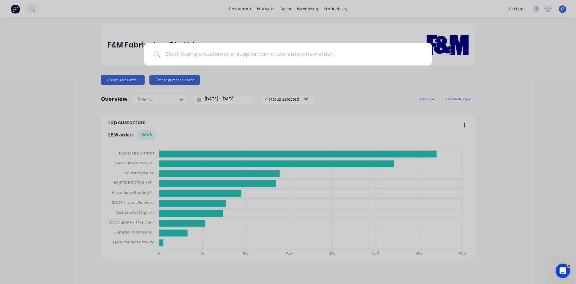
click at [262, 58] on input at bounding box center [292, 54] width 262 height 23
type input "10362"
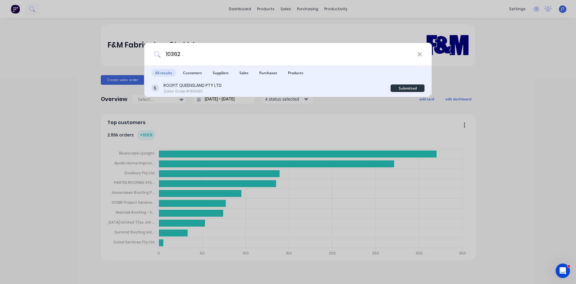
click at [218, 90] on div "Sales Order #189689" at bounding box center [193, 91] width 58 height 5
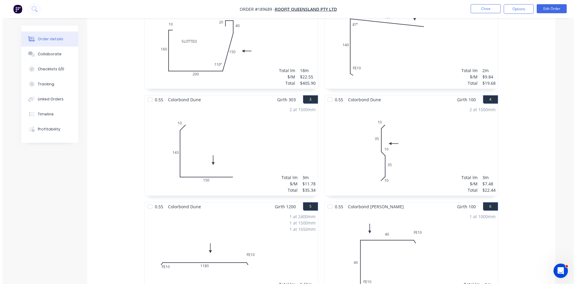
scroll to position [100, 0]
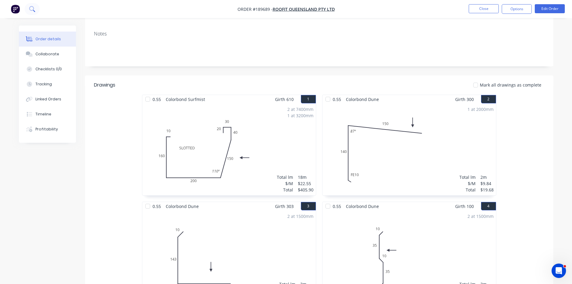
click at [35, 9] on icon at bounding box center [32, 9] width 6 height 6
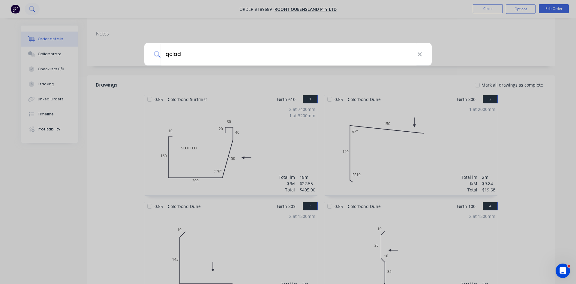
type input "qclad"
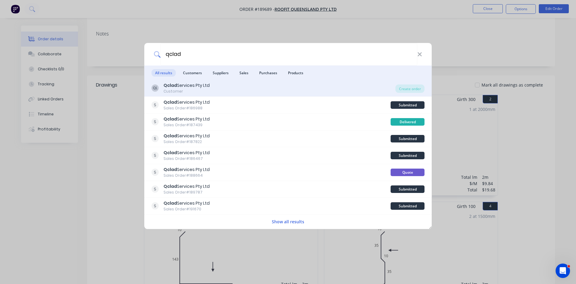
click at [224, 90] on div "QL Qclad Services Pty Ltd Customer" at bounding box center [274, 88] width 244 height 12
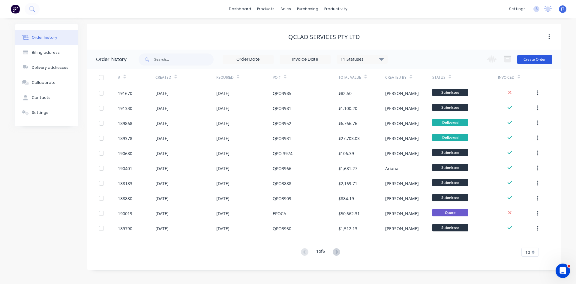
click at [534, 60] on button "Create Order" at bounding box center [534, 60] width 35 height 10
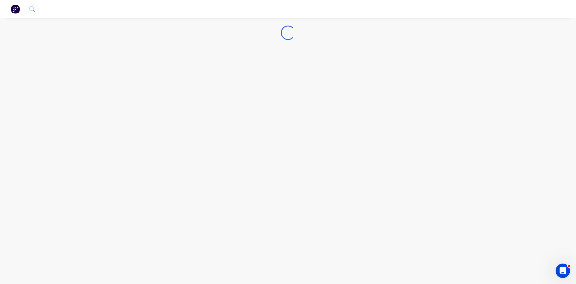
click at [13, 10] on img "button" at bounding box center [15, 9] width 9 height 9
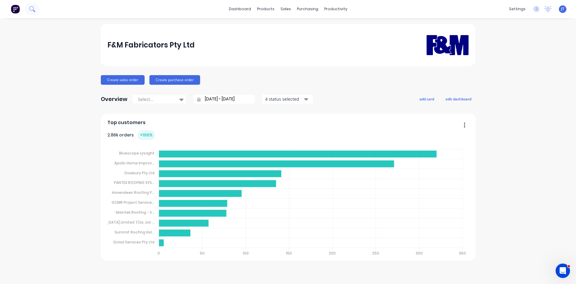
click at [38, 7] on button at bounding box center [32, 9] width 15 height 12
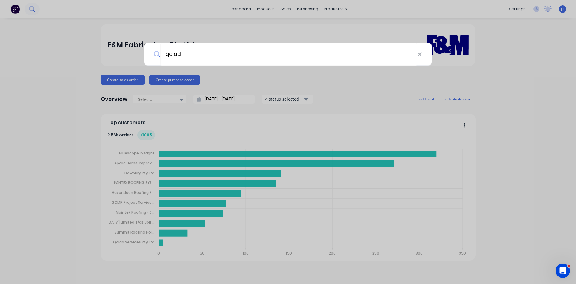
type input "qclad"
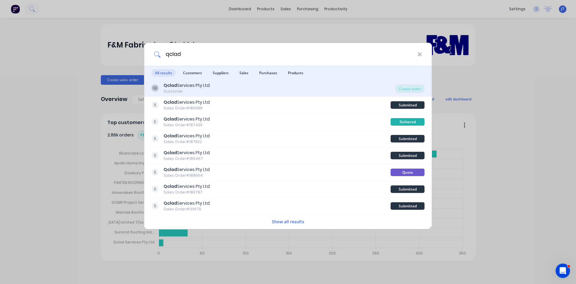
click at [213, 86] on div "QL Qclad Services Pty Ltd Customer" at bounding box center [274, 88] width 244 height 12
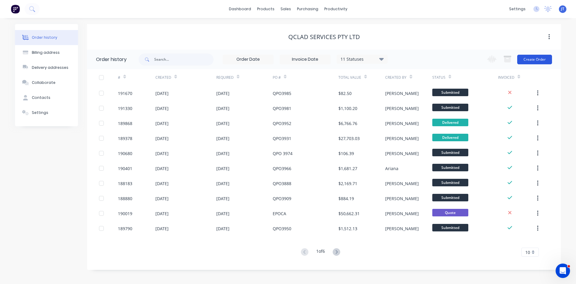
click at [536, 61] on button "Create Order" at bounding box center [534, 60] width 35 height 10
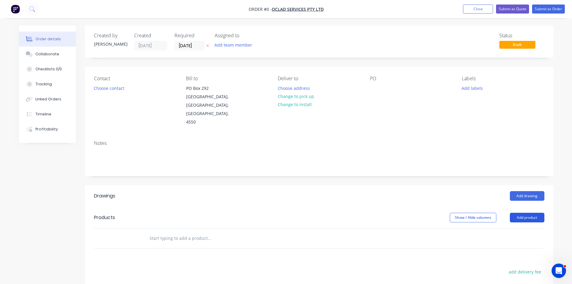
click at [522, 212] on button "Add product" at bounding box center [527, 217] width 35 height 10
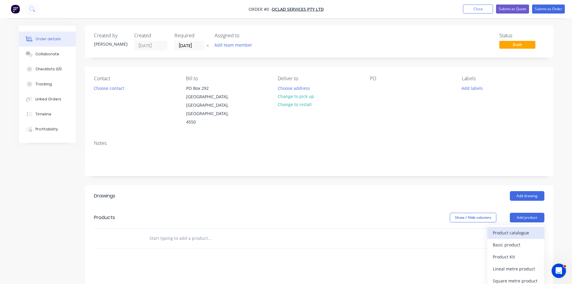
click at [509, 228] on div "Product catalogue" at bounding box center [515, 232] width 46 height 9
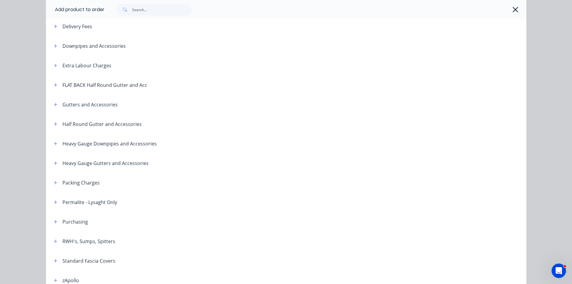
scroll to position [100, 0]
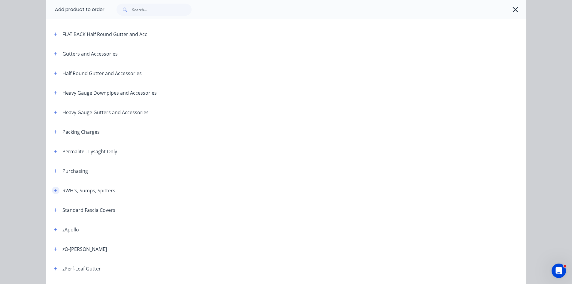
drag, startPoint x: 51, startPoint y: 191, endPoint x: 74, endPoint y: 179, distance: 25.2
click at [54, 190] on icon "button" at bounding box center [56, 190] width 4 height 4
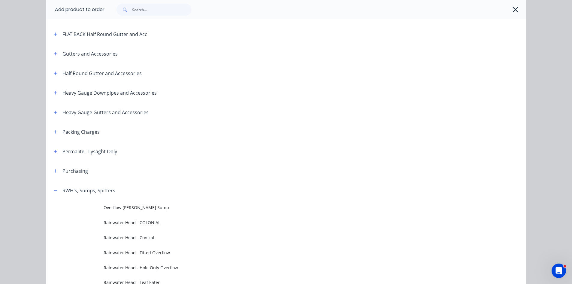
scroll to position [300, 0]
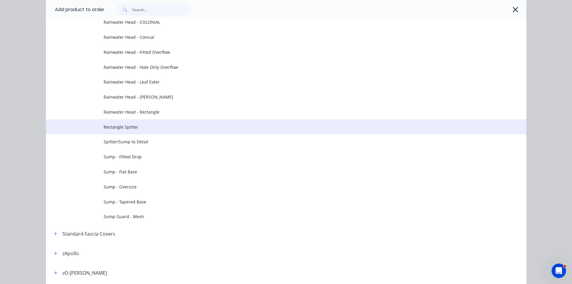
click at [160, 128] on span "Rectangle Spitter" at bounding box center [273, 127] width 338 height 6
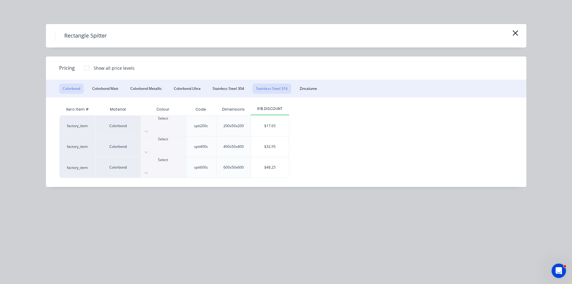
click at [273, 88] on button "Stainless Steel 316" at bounding box center [271, 88] width 39 height 10
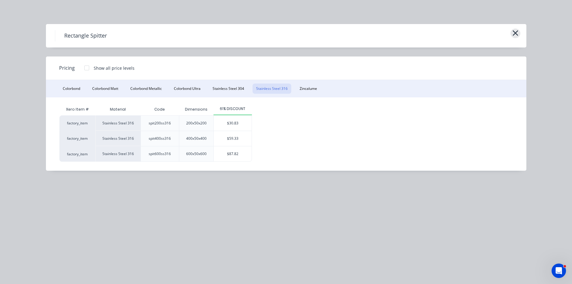
click at [517, 35] on icon "button" at bounding box center [515, 33] width 6 height 8
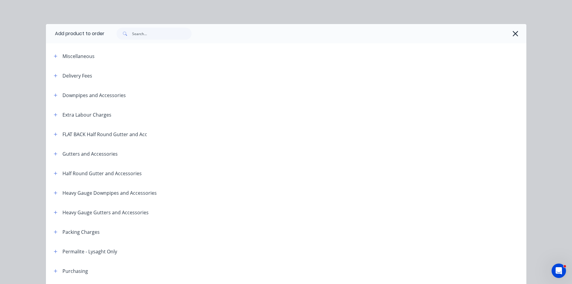
scroll to position [280, 0]
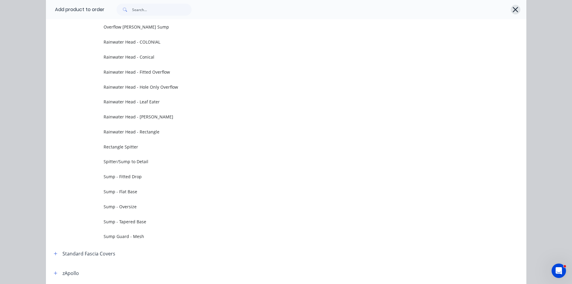
click at [510, 10] on button "button" at bounding box center [515, 10] width 10 height 10
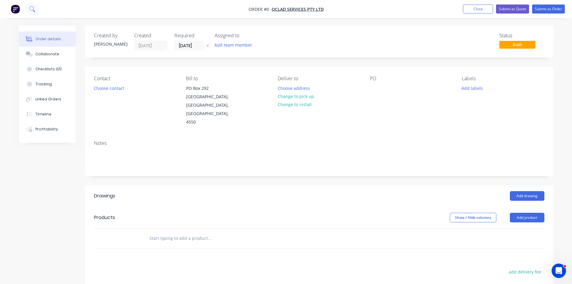
click at [34, 7] on icon at bounding box center [32, 9] width 6 height 6
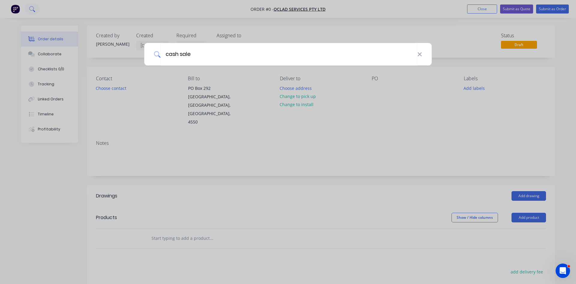
type input "cash sale"
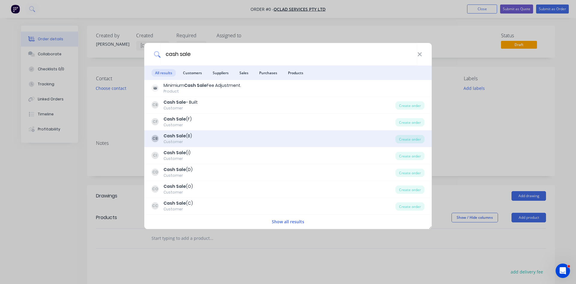
click at [243, 139] on div "CB Cash Sale (B) Customer" at bounding box center [274, 139] width 244 height 12
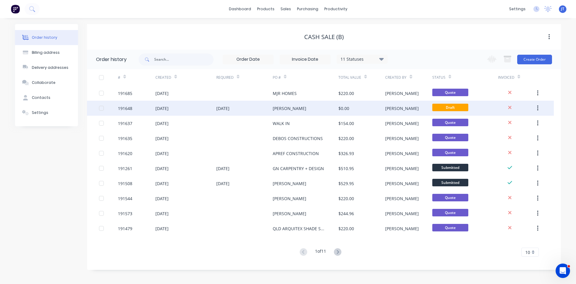
click at [347, 110] on div "$0.00" at bounding box center [343, 108] width 11 height 6
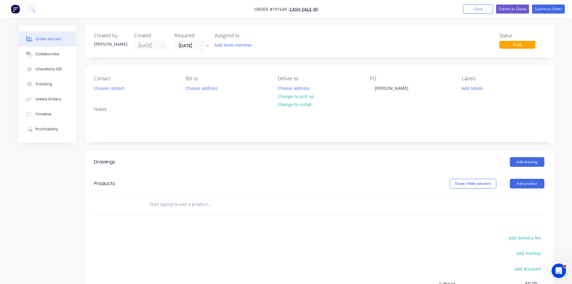
click at [286, 147] on div "Created by John Created 03/09/25 Required 03/09/25 Assigned to Add team member …" at bounding box center [319, 192] width 468 height 333
drag, startPoint x: 354, startPoint y: 158, endPoint x: 359, endPoint y: 152, distance: 7.9
click at [354, 158] on div "Add drawing" at bounding box center [366, 162] width 354 height 10
